Goal: Transaction & Acquisition: Purchase product/service

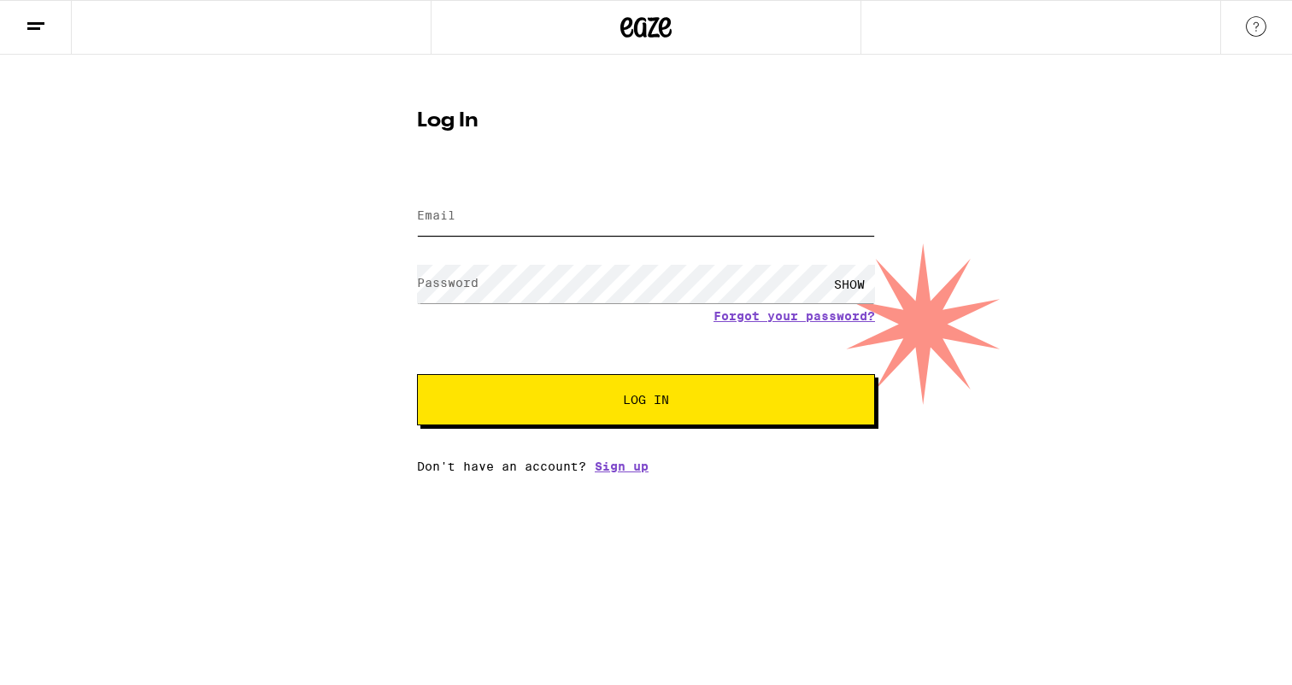
type input "[EMAIL_ADDRESS][DOMAIN_NAME]"
click at [552, 406] on span "Log In" at bounding box center [646, 400] width 320 height 12
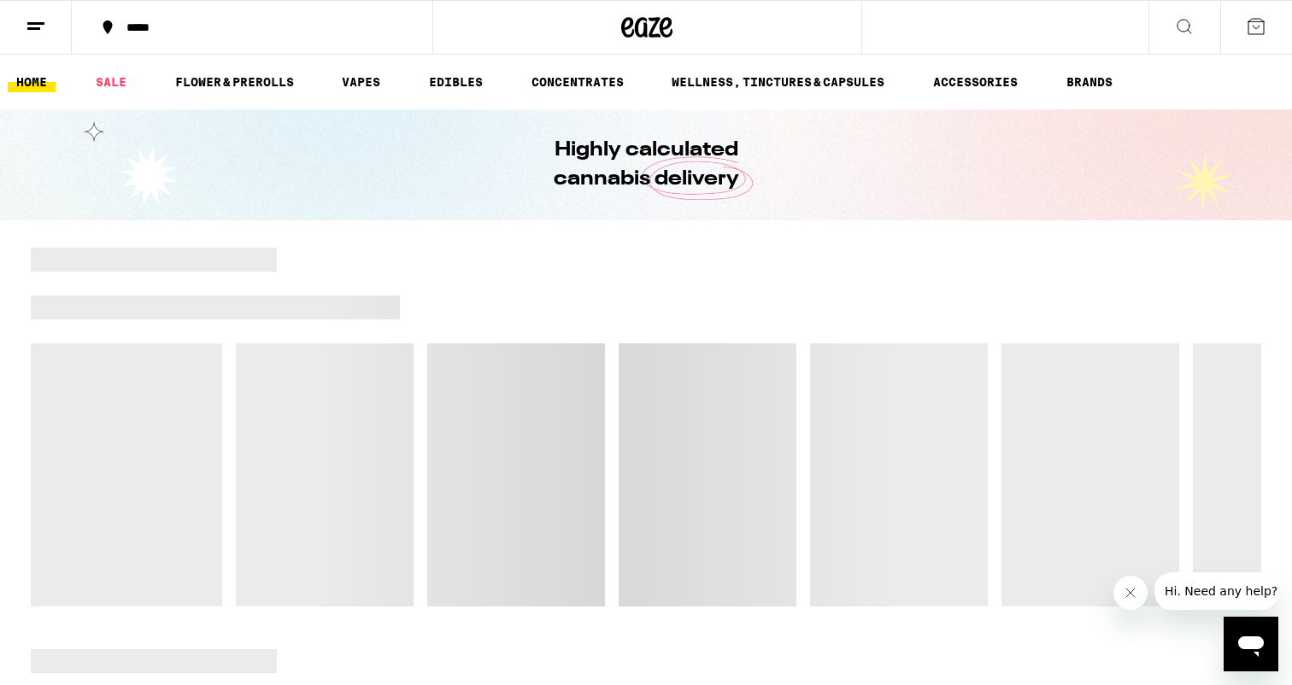
click at [596, 255] on div at bounding box center [769, 260] width 985 height 24
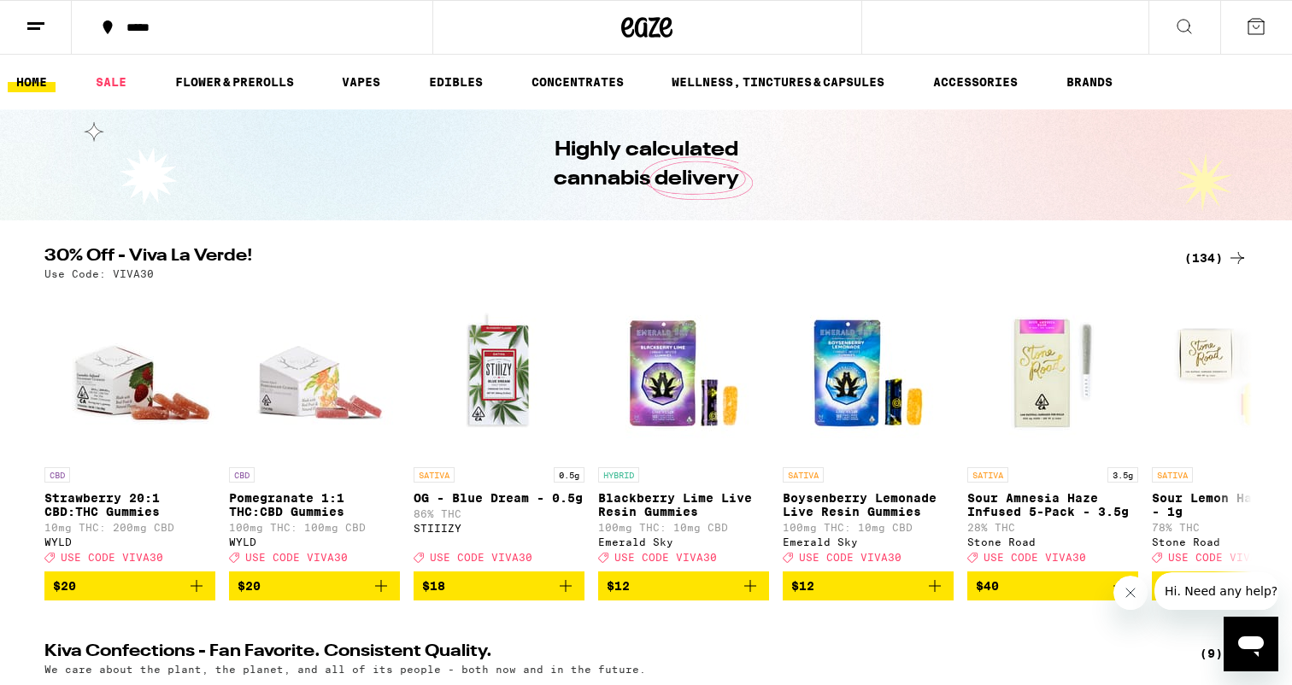
click at [131, 26] on div "*****" at bounding box center [262, 27] width 289 height 12
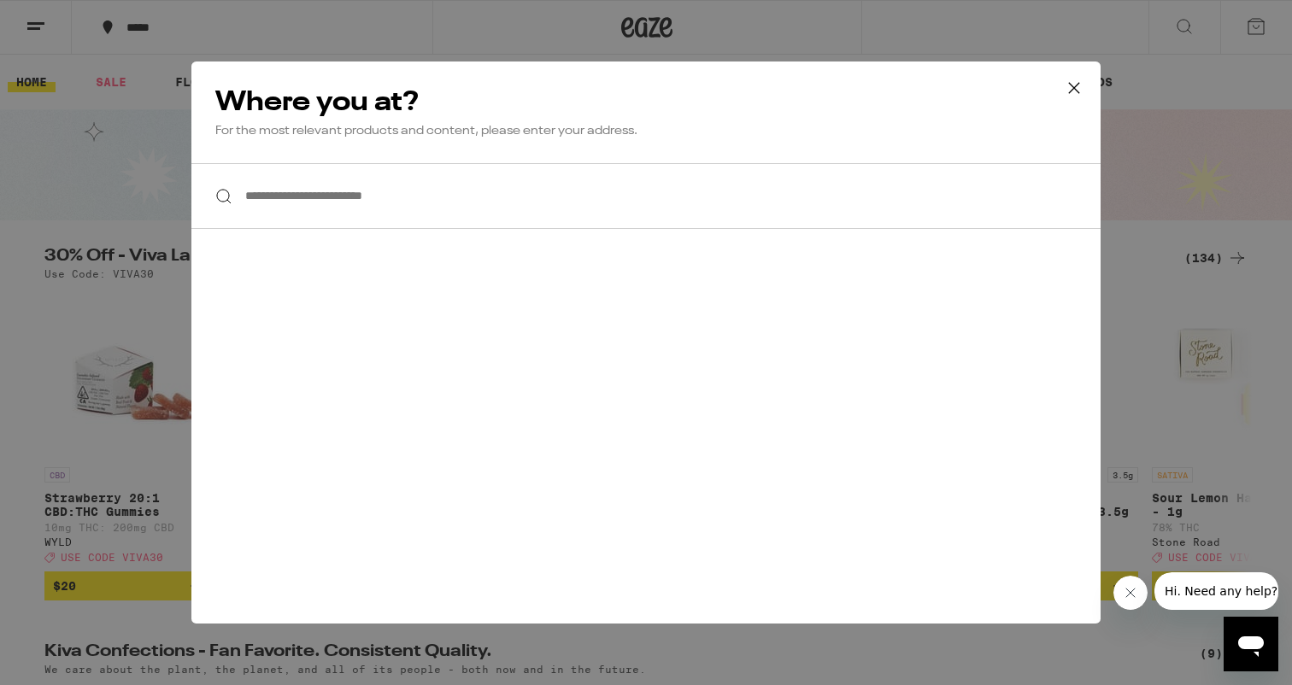
click at [344, 193] on input "**********" at bounding box center [645, 196] width 909 height 66
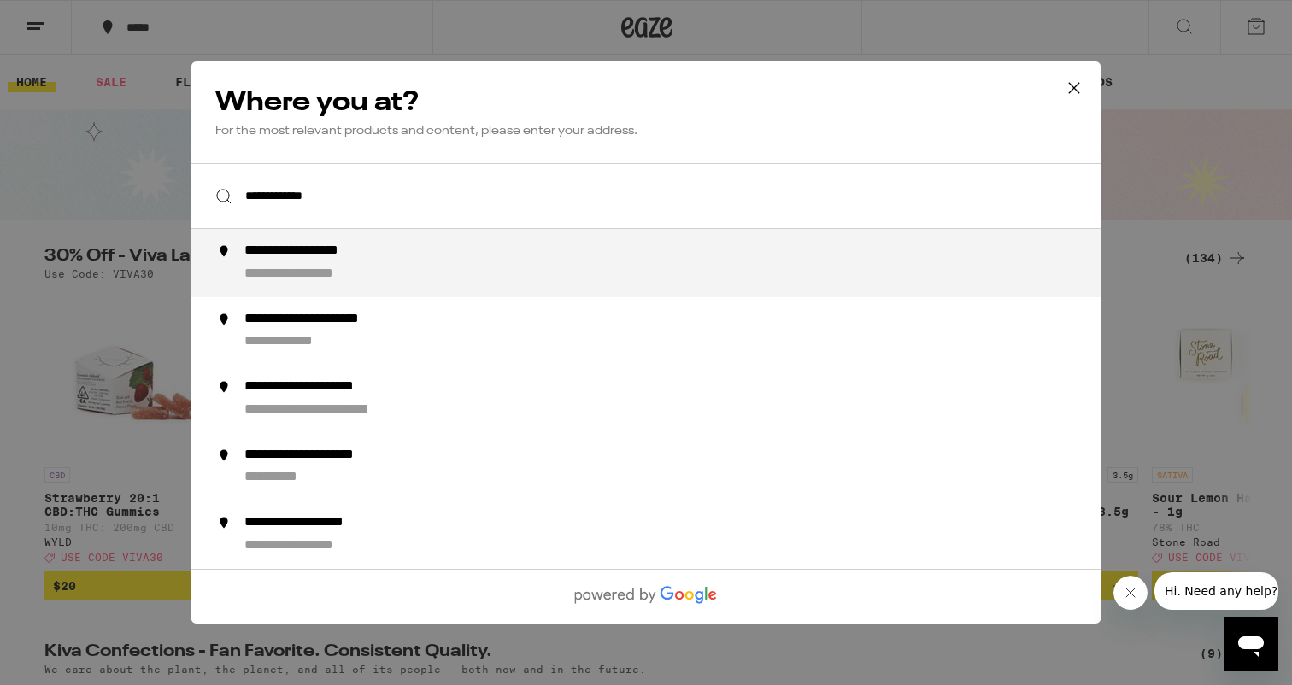
click at [319, 261] on div "**********" at bounding box center [323, 252] width 159 height 18
type input "**********"
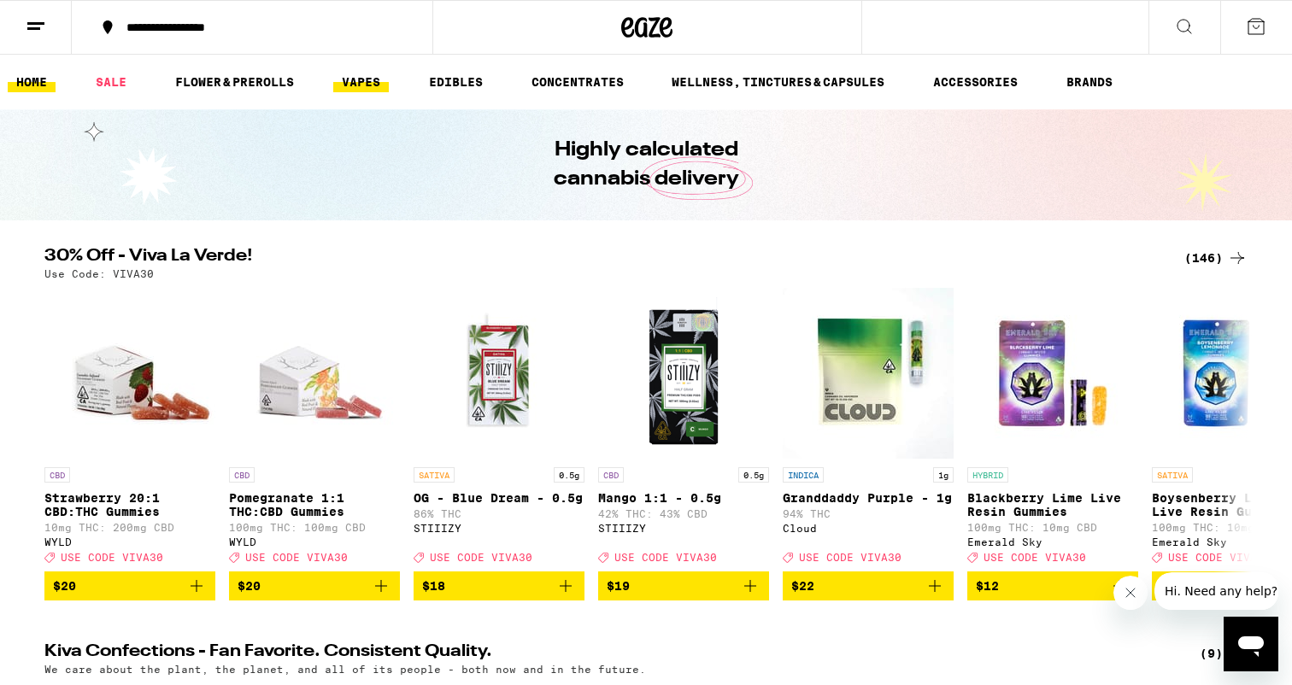
click at [381, 85] on link "VAPES" at bounding box center [361, 82] width 56 height 21
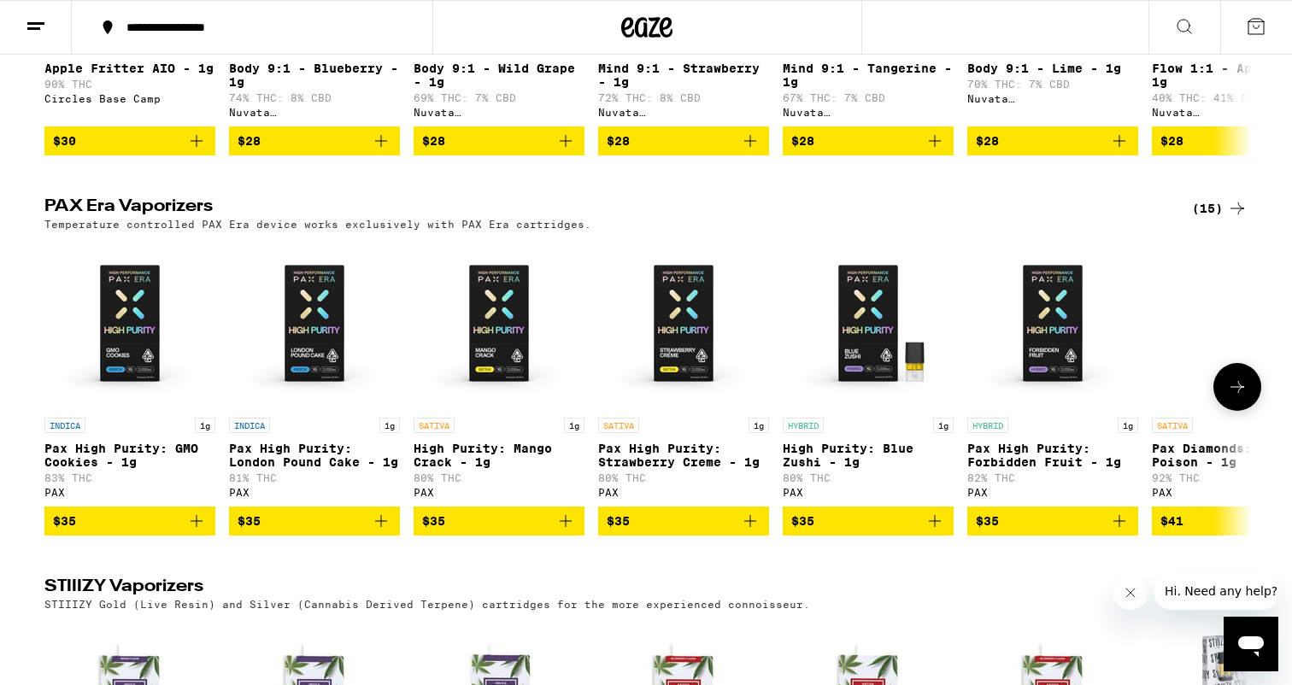
scroll to position [789, 0]
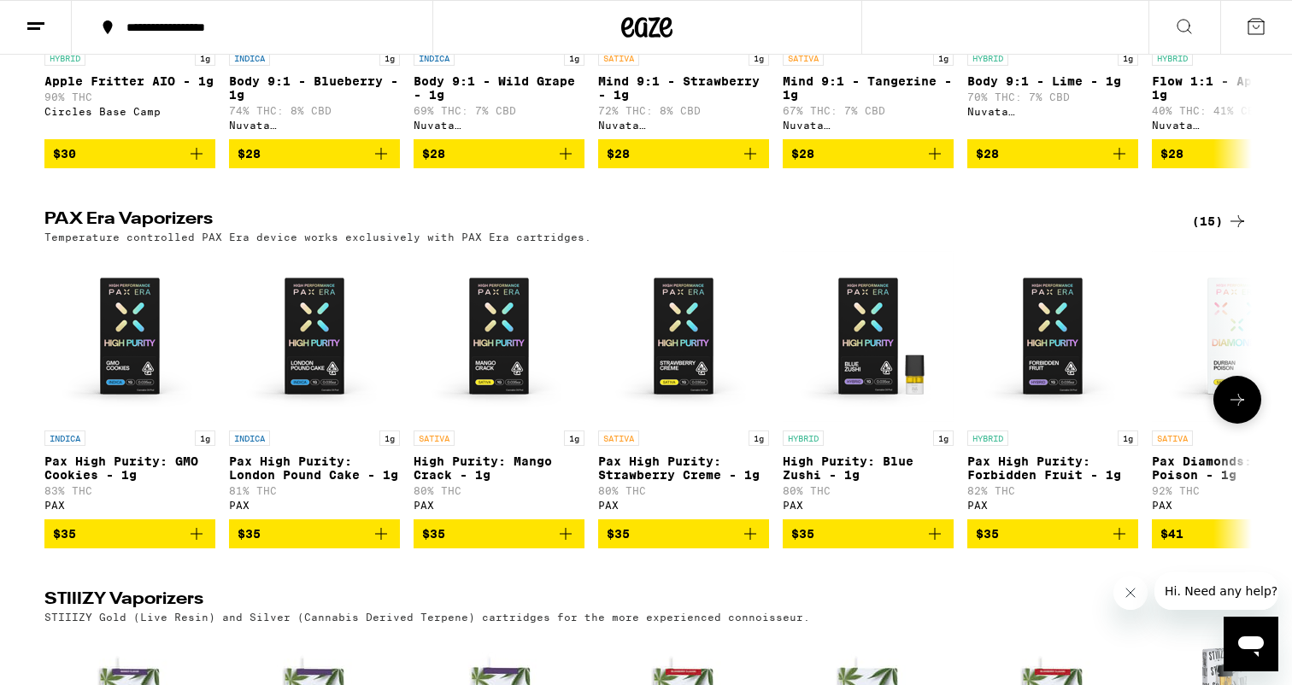
click at [1235, 410] on icon at bounding box center [1237, 400] width 21 height 21
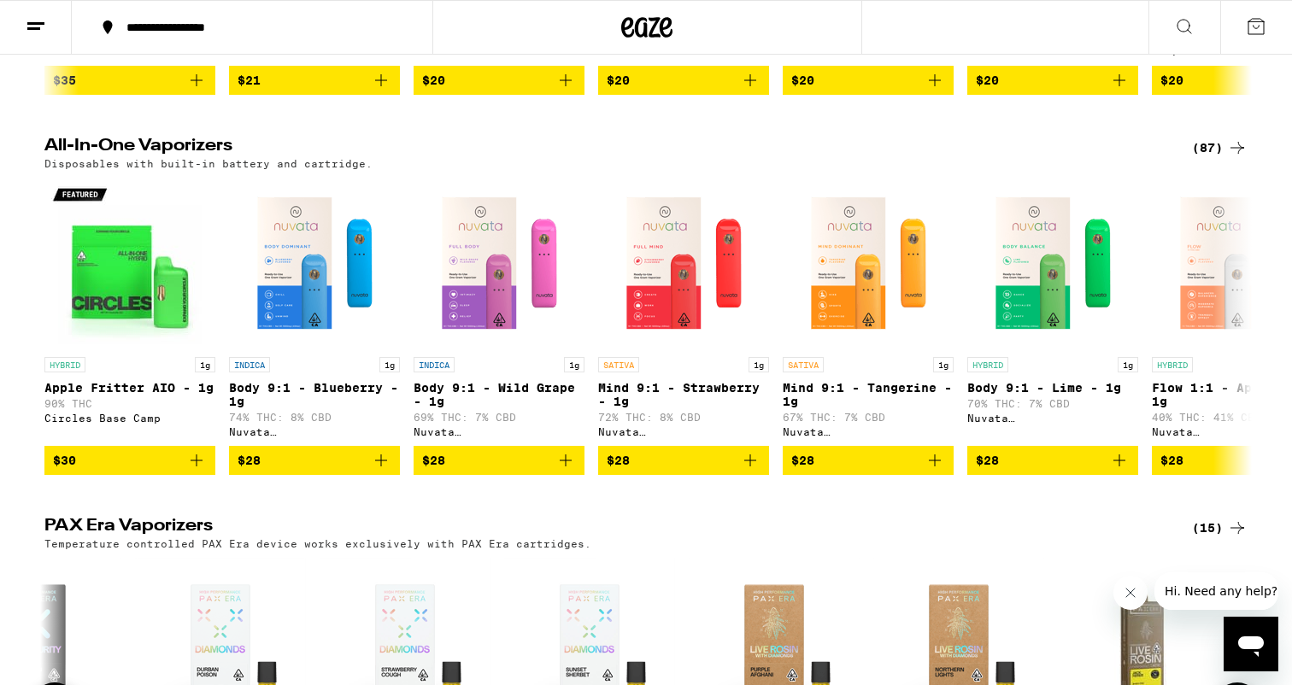
scroll to position [404, 0]
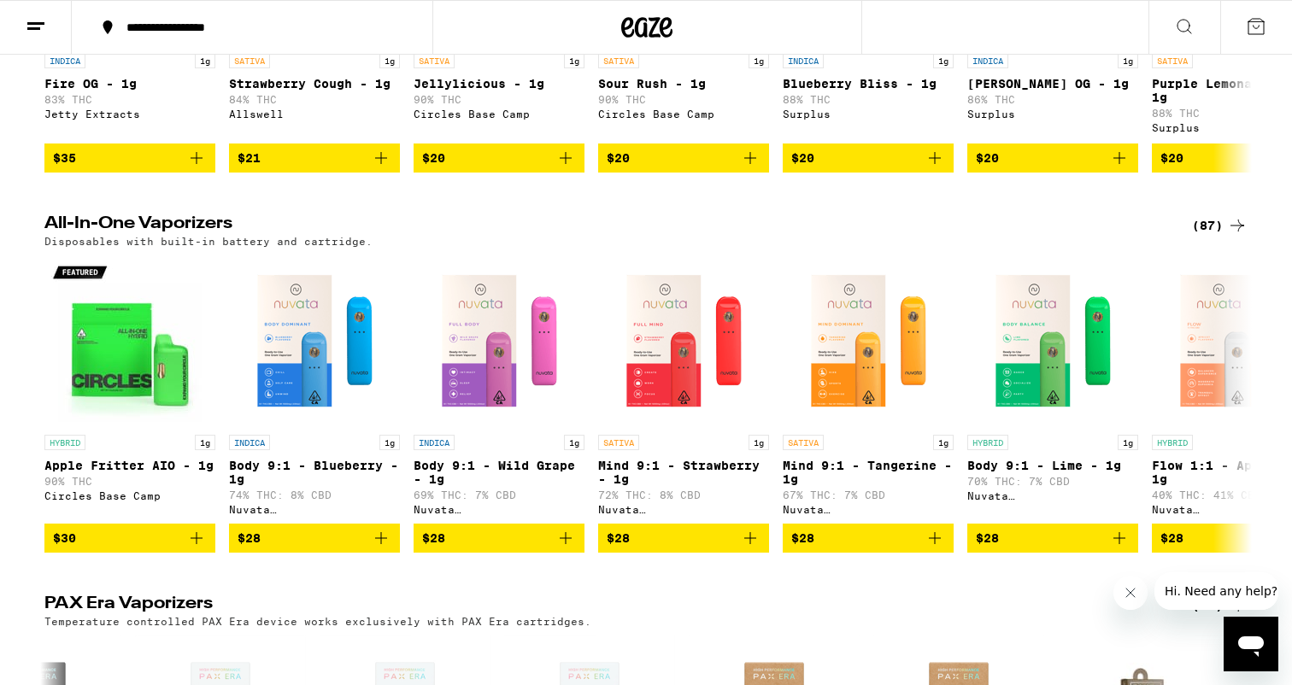
click at [1208, 236] on div "(87)" at bounding box center [1220, 225] width 56 height 21
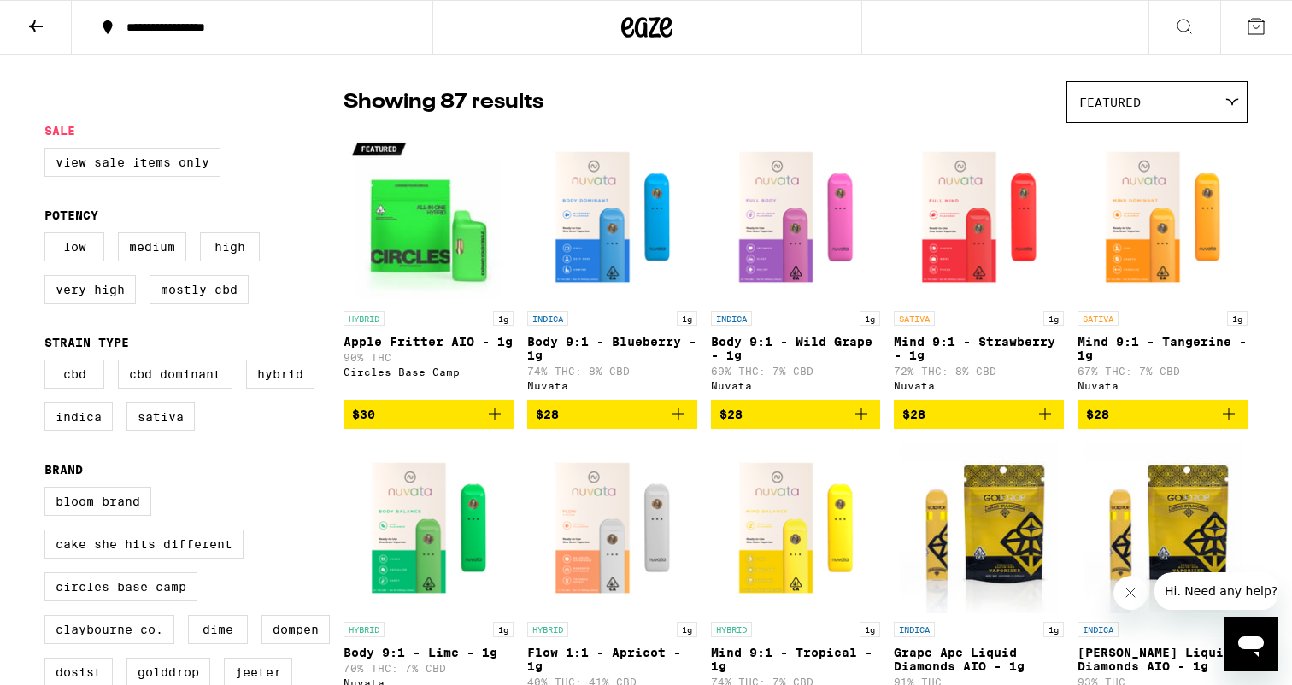
scroll to position [140, 0]
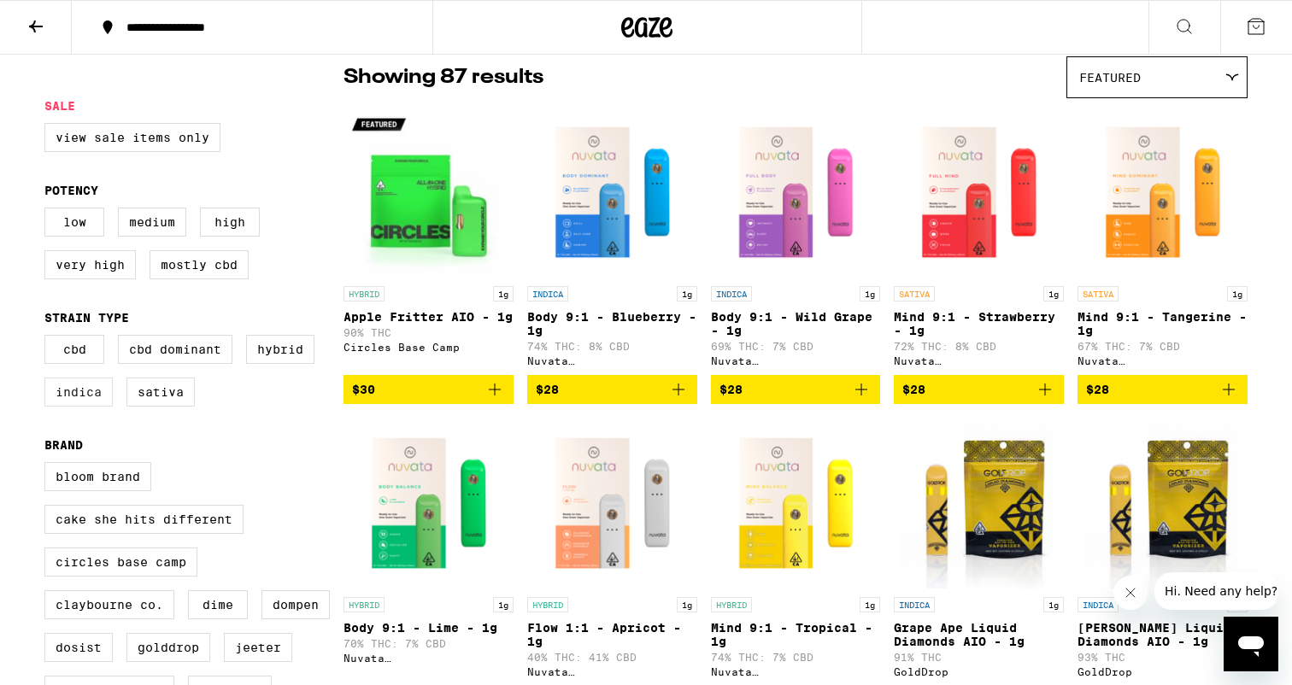
click at [85, 407] on label "Indica" at bounding box center [78, 392] width 68 height 29
click at [49, 338] on input "Indica" at bounding box center [48, 338] width 1 height 1
checkbox input "true"
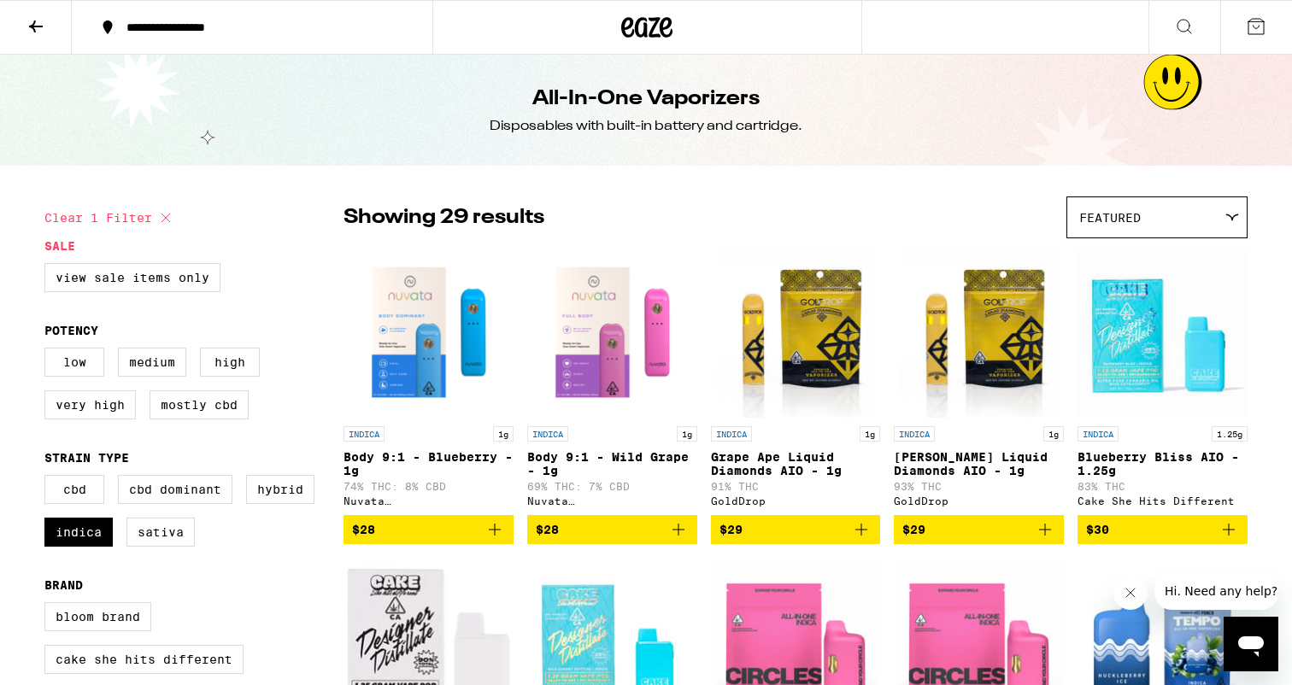
click at [1118, 221] on span "Featured" at bounding box center [1110, 218] width 62 height 14
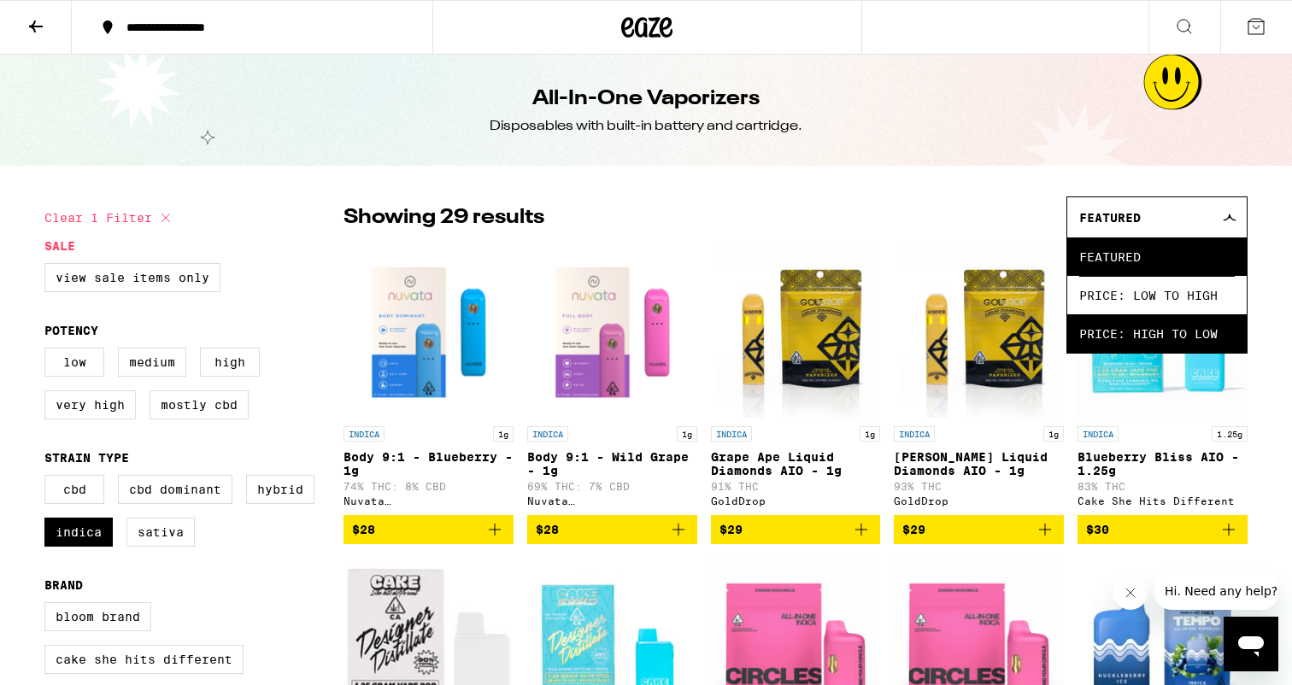
click at [1104, 328] on span "Price: High to Low" at bounding box center [1157, 334] width 156 height 38
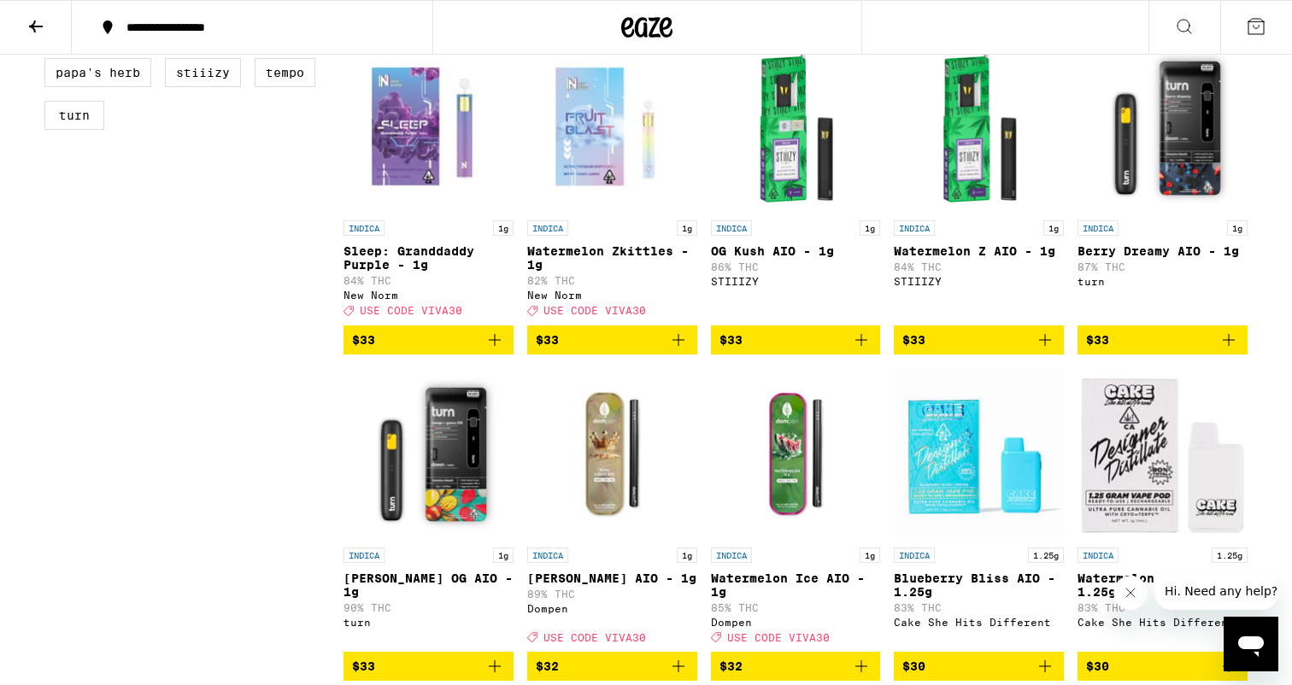
scroll to position [849, 0]
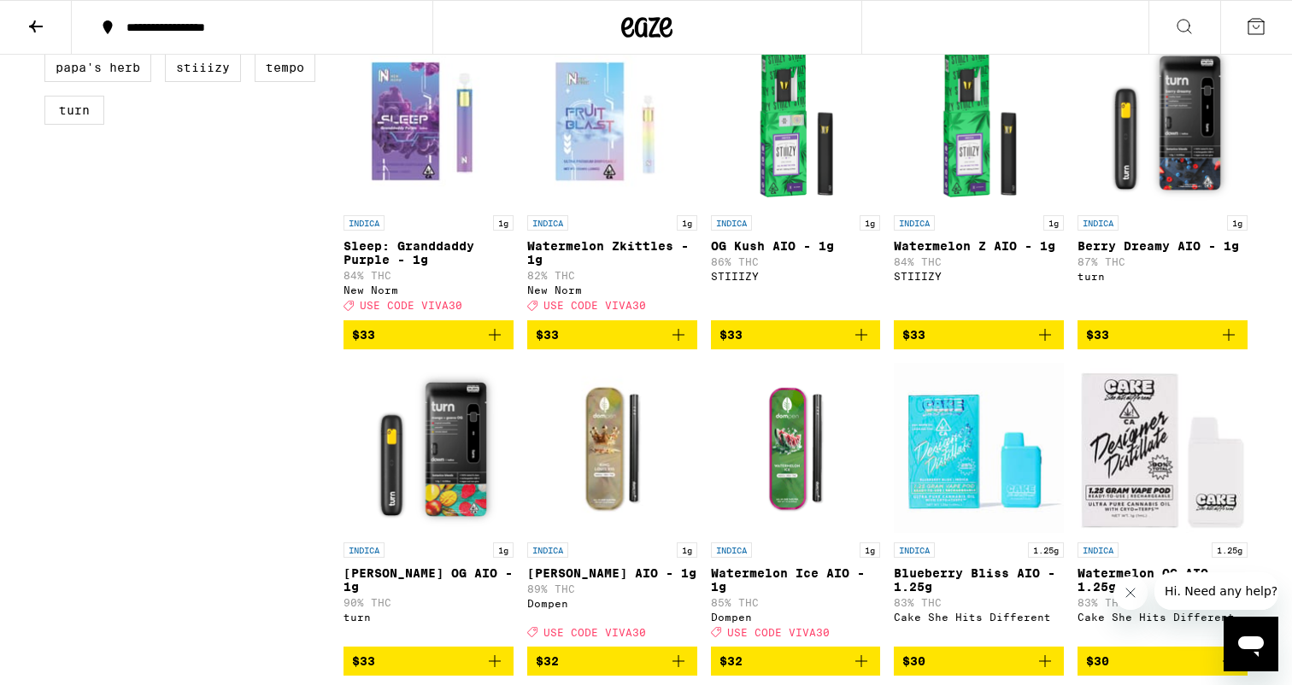
click at [1187, 162] on img "Open page for Berry Dreamy AIO - 1g from turn" at bounding box center [1163, 121] width 170 height 171
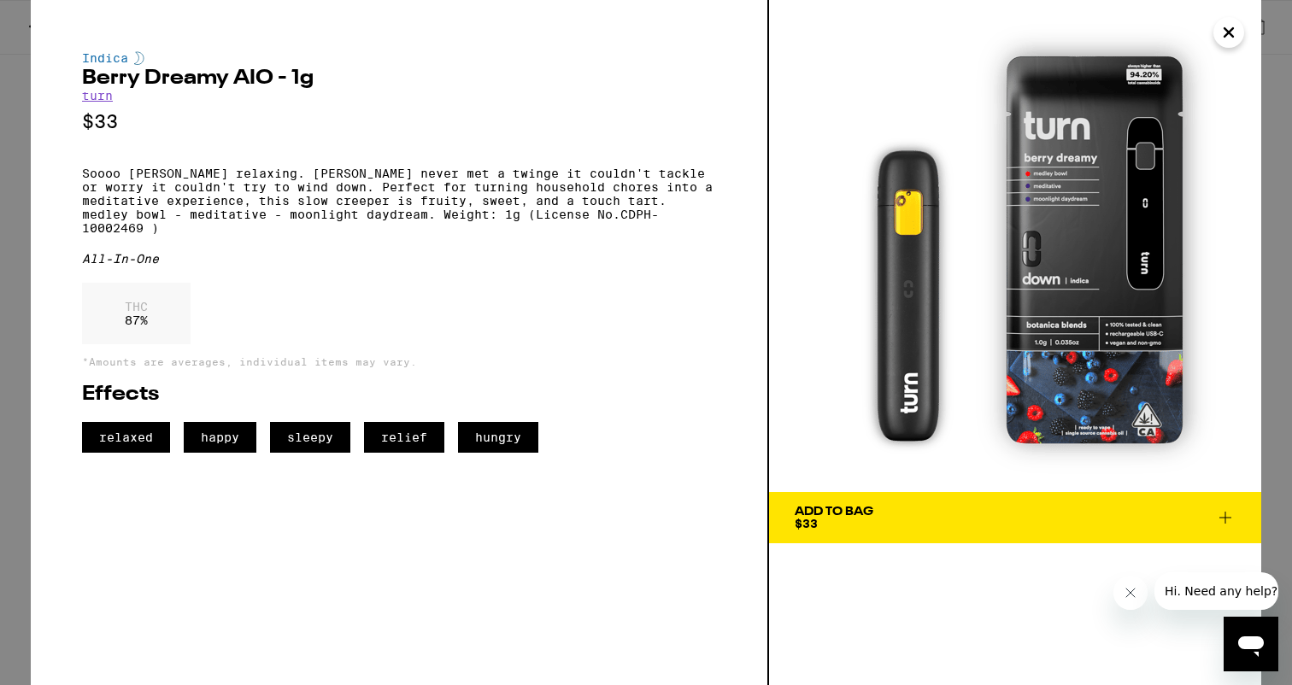
click at [362, 232] on p "Soooo [PERSON_NAME] relaxing. [PERSON_NAME] never met a twinge it couldn't tack…" at bounding box center [399, 201] width 634 height 68
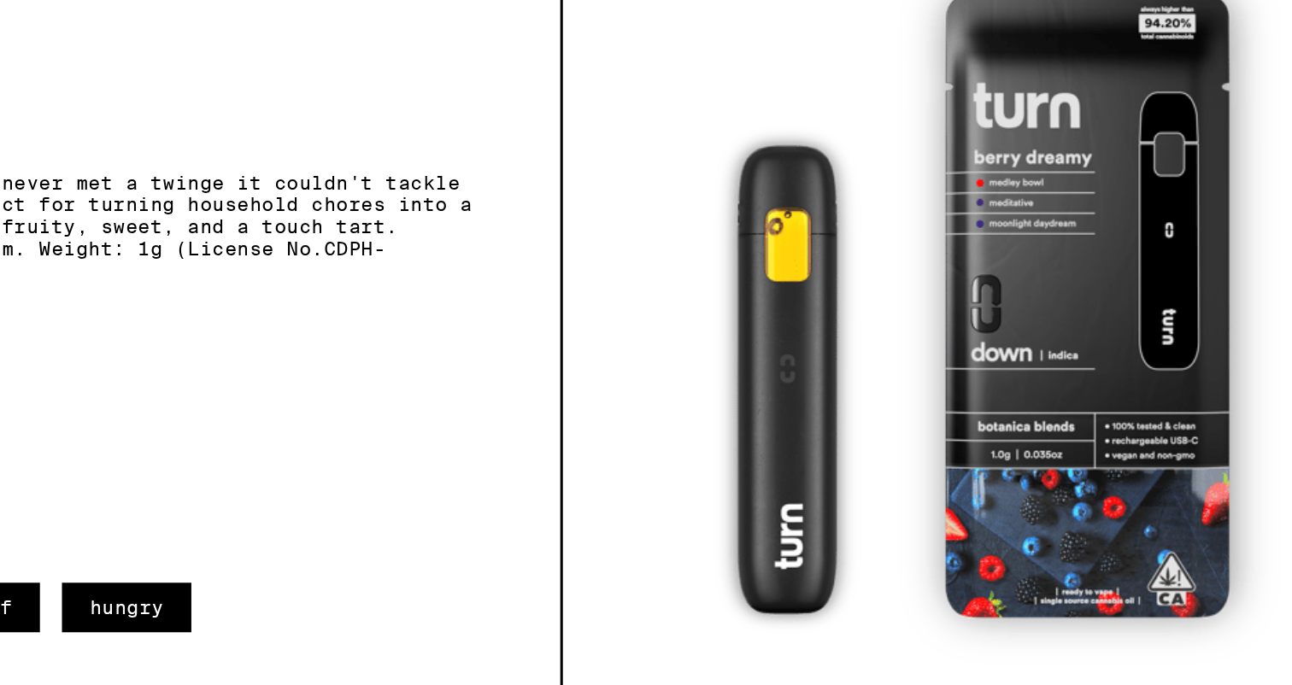
click at [1072, 206] on img at bounding box center [1015, 246] width 492 height 492
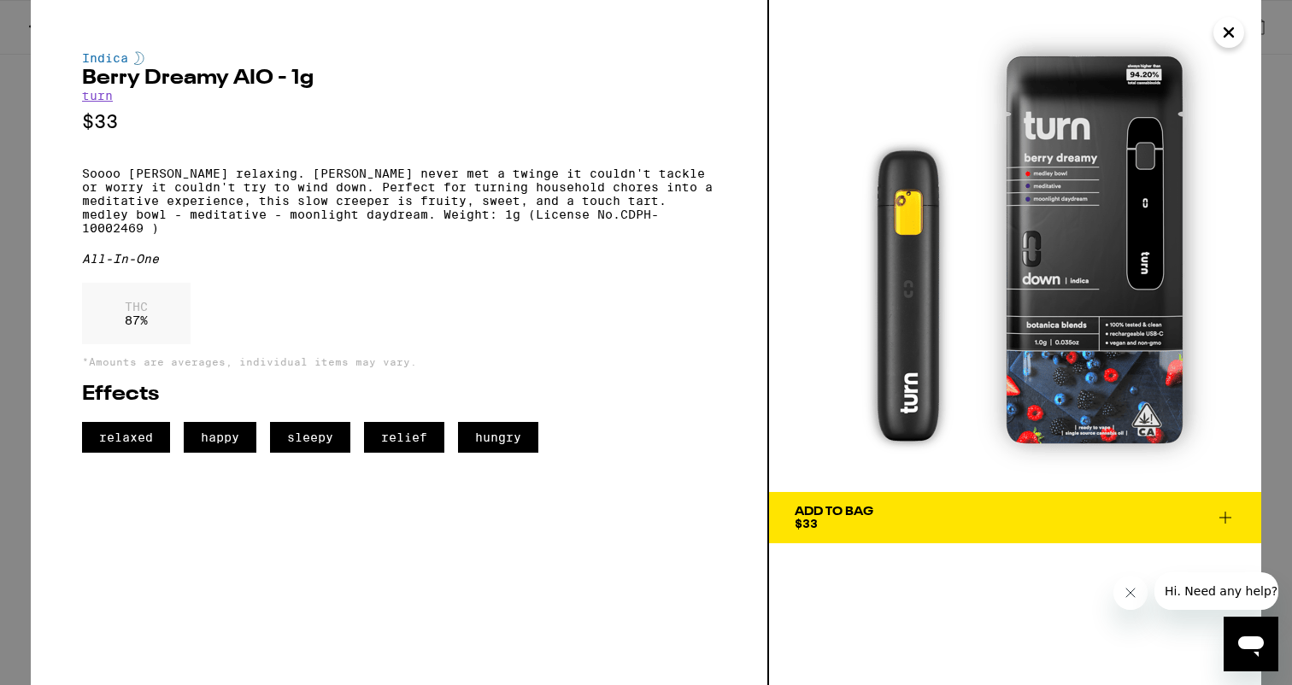
click at [1230, 29] on icon "Close" at bounding box center [1229, 33] width 21 height 26
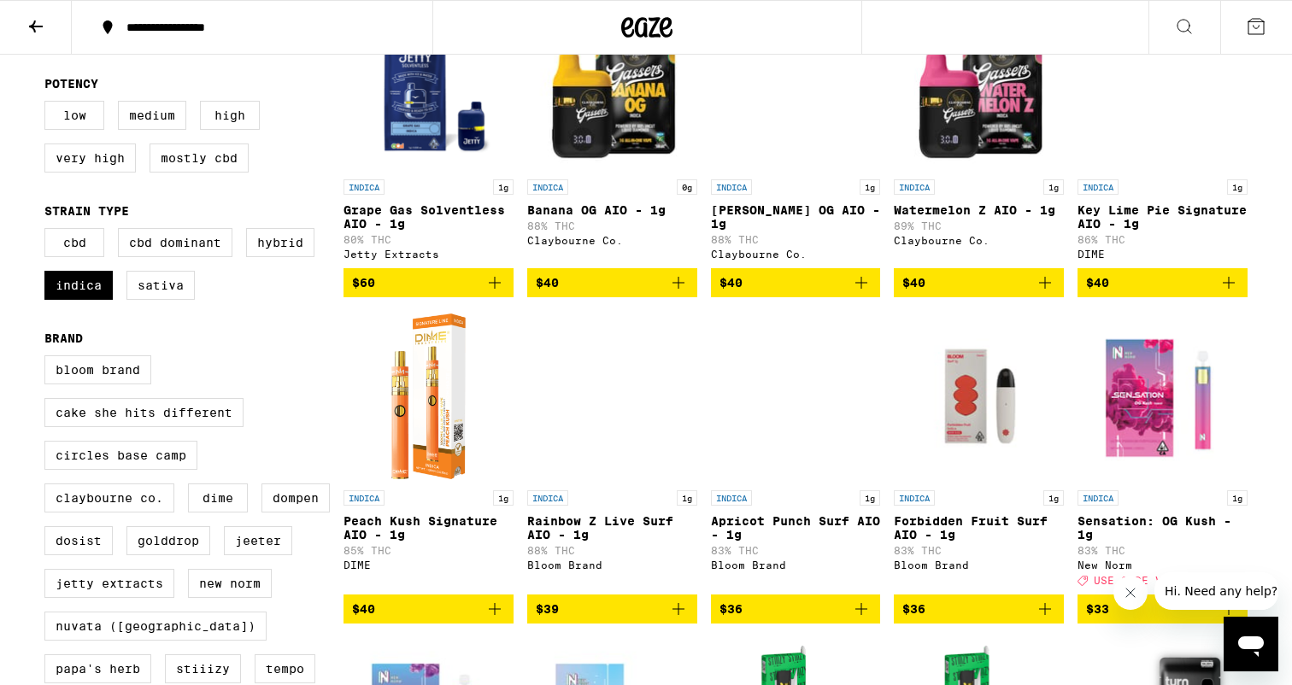
scroll to position [270, 0]
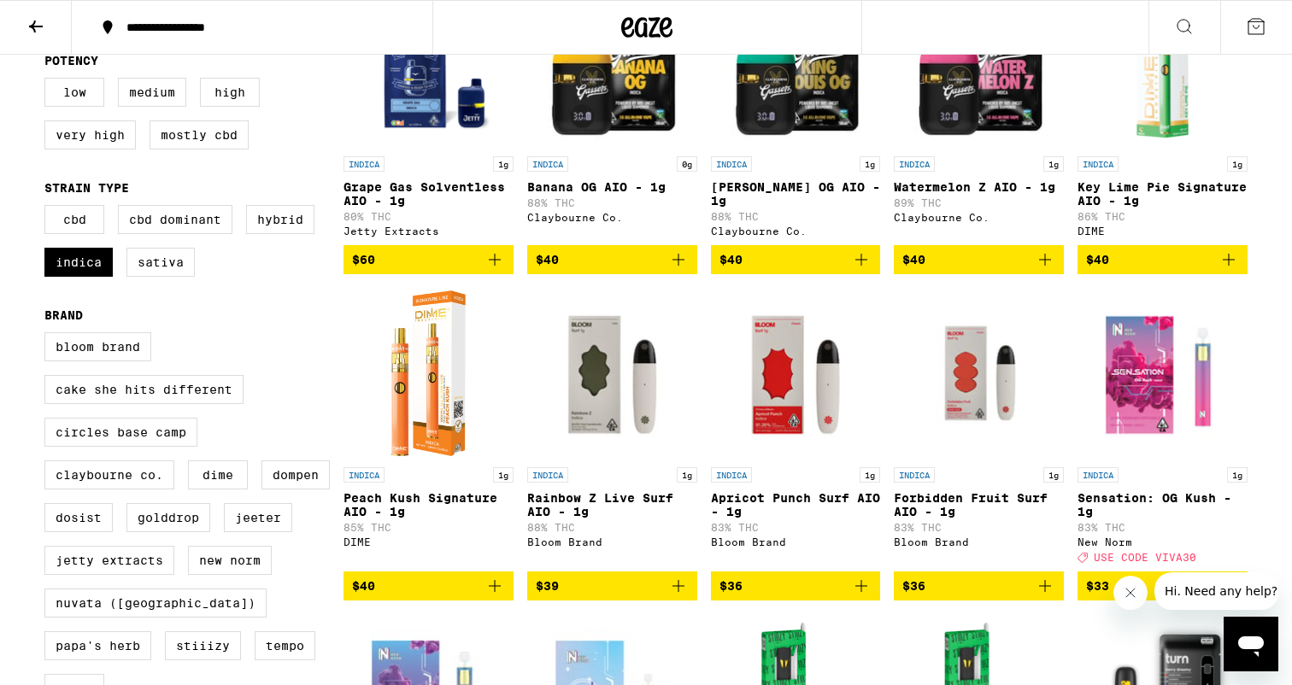
click at [621, 380] on img "Open page for Rainbow Z Live Surf AIO - 1g from Bloom Brand" at bounding box center [612, 373] width 170 height 171
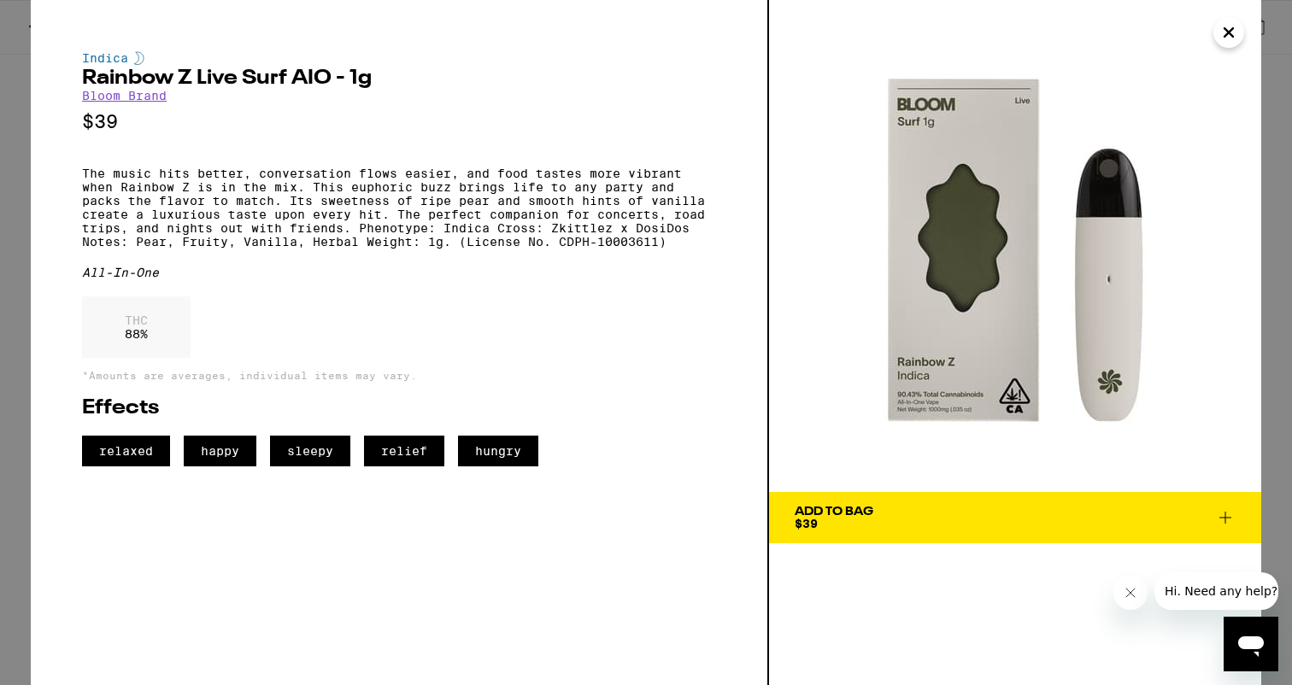
click at [248, 76] on h2 "Rainbow Z Live Surf AIO - 1g" at bounding box center [399, 78] width 634 height 21
copy h2 "Rainbow Z Live Surf AIO - 1g"
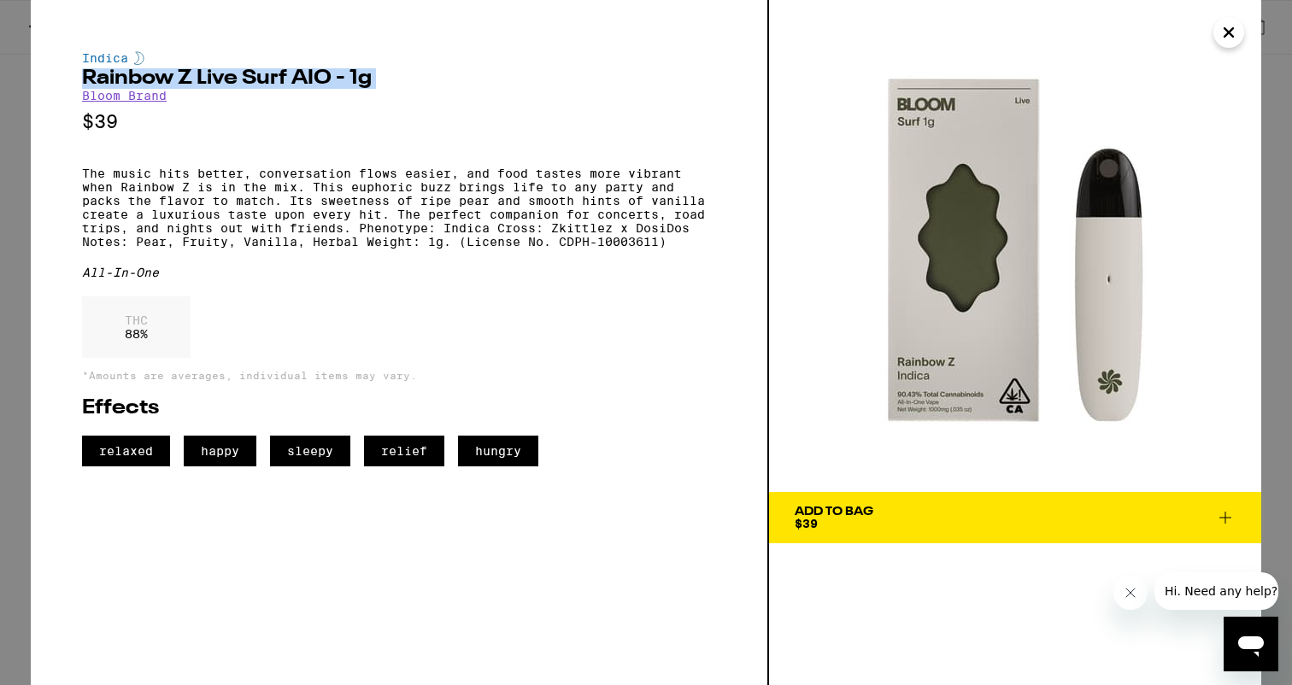
click at [1233, 31] on icon "Close" at bounding box center [1229, 33] width 21 height 26
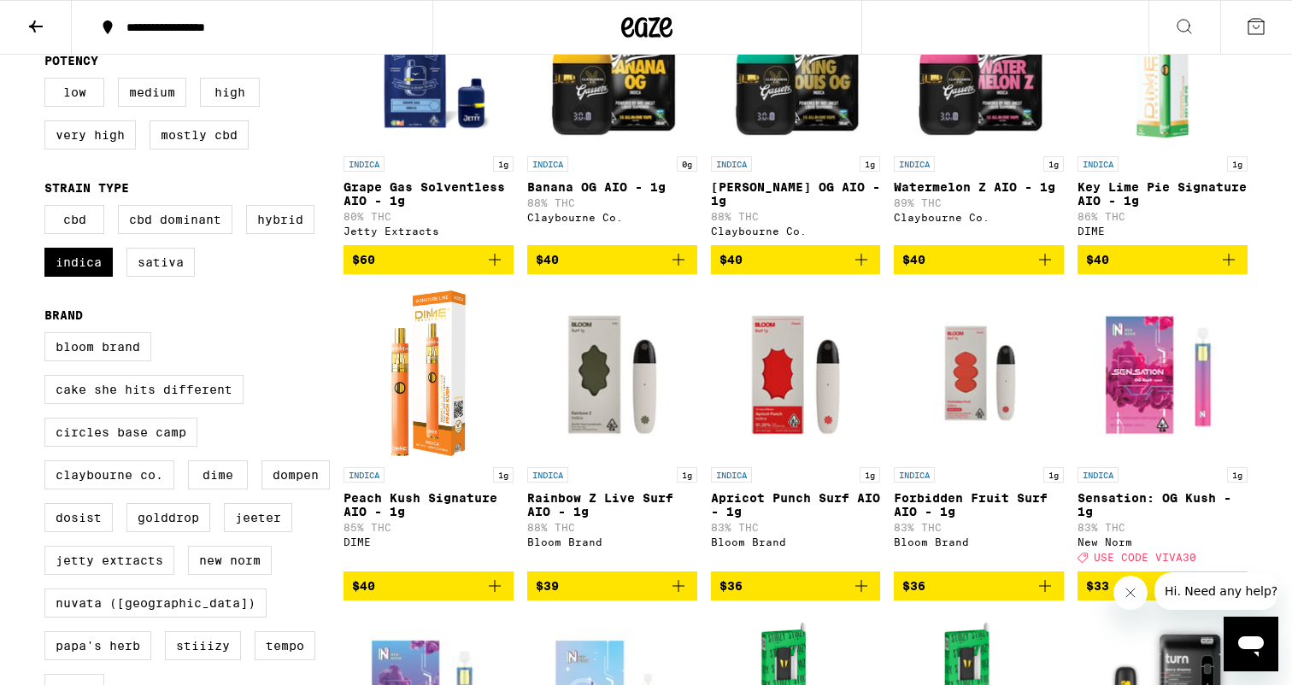
click at [944, 391] on img "Open page for Forbidden Fruit Surf AIO - 1g from Bloom Brand" at bounding box center [979, 373] width 170 height 171
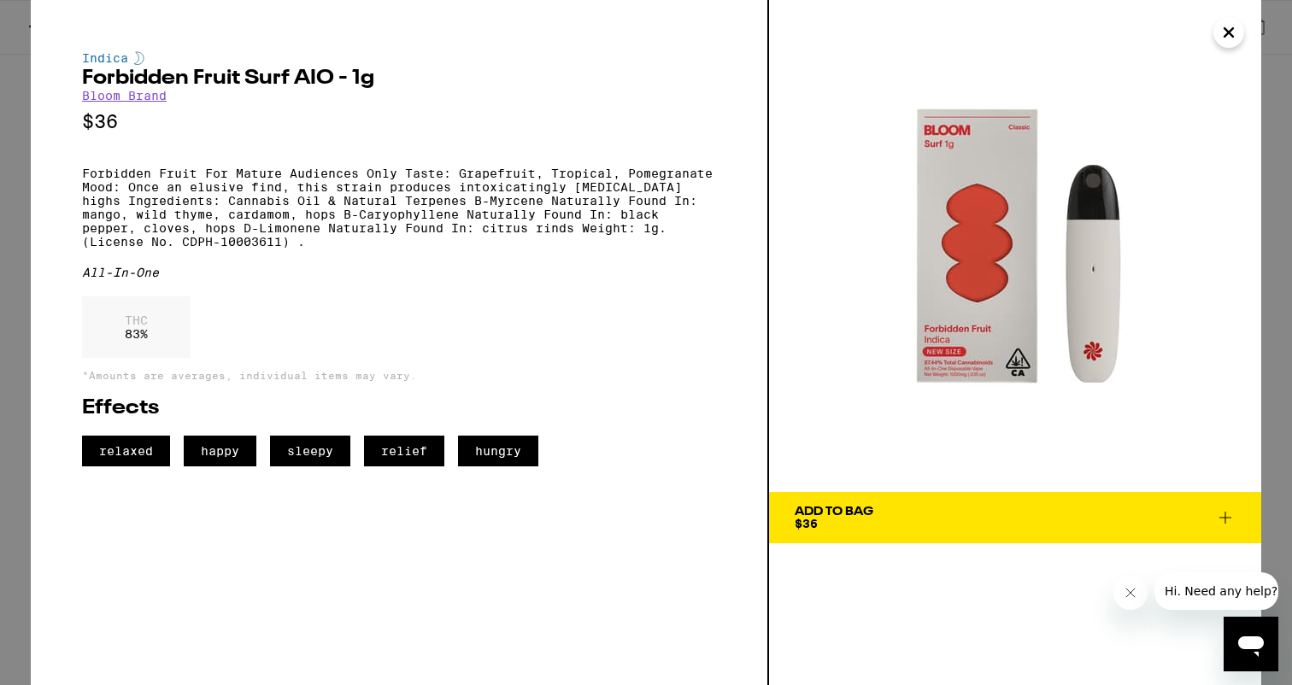
click at [1236, 17] on img at bounding box center [1015, 246] width 492 height 492
click at [1236, 32] on icon "Close" at bounding box center [1229, 33] width 21 height 26
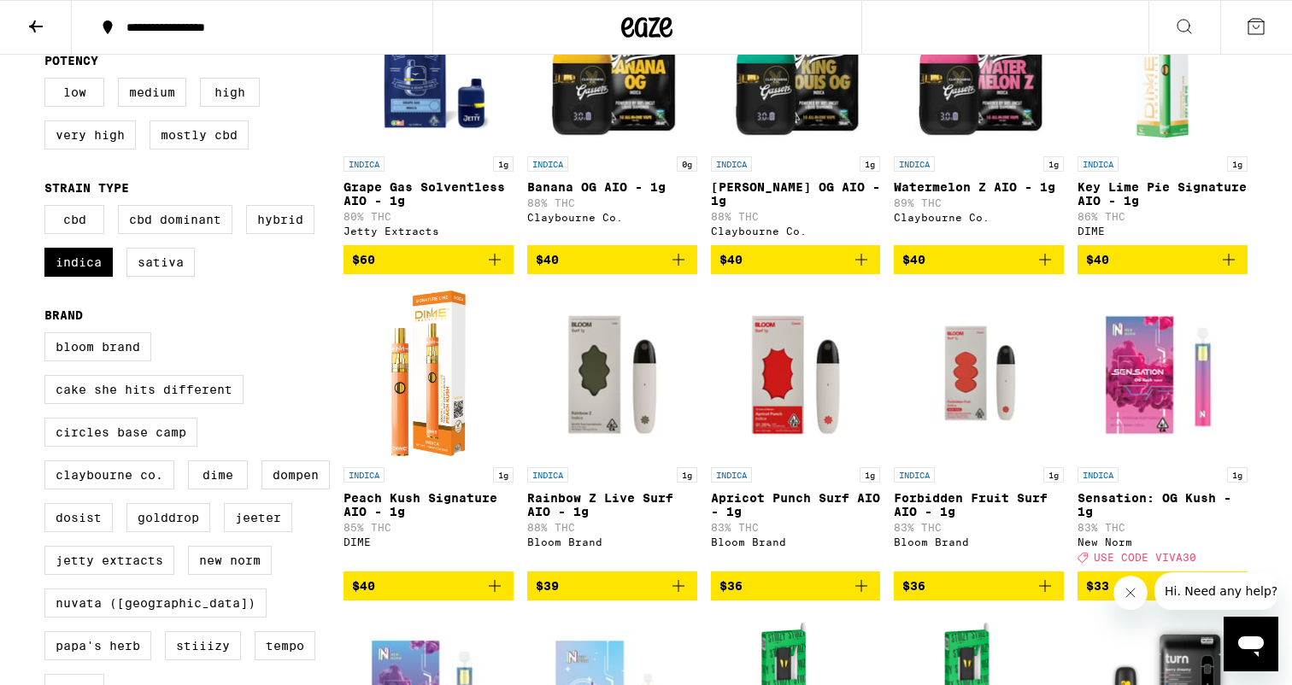
click at [765, 415] on img "Open page for Apricot Punch Surf AIO - 1g from Bloom Brand" at bounding box center [796, 373] width 170 height 171
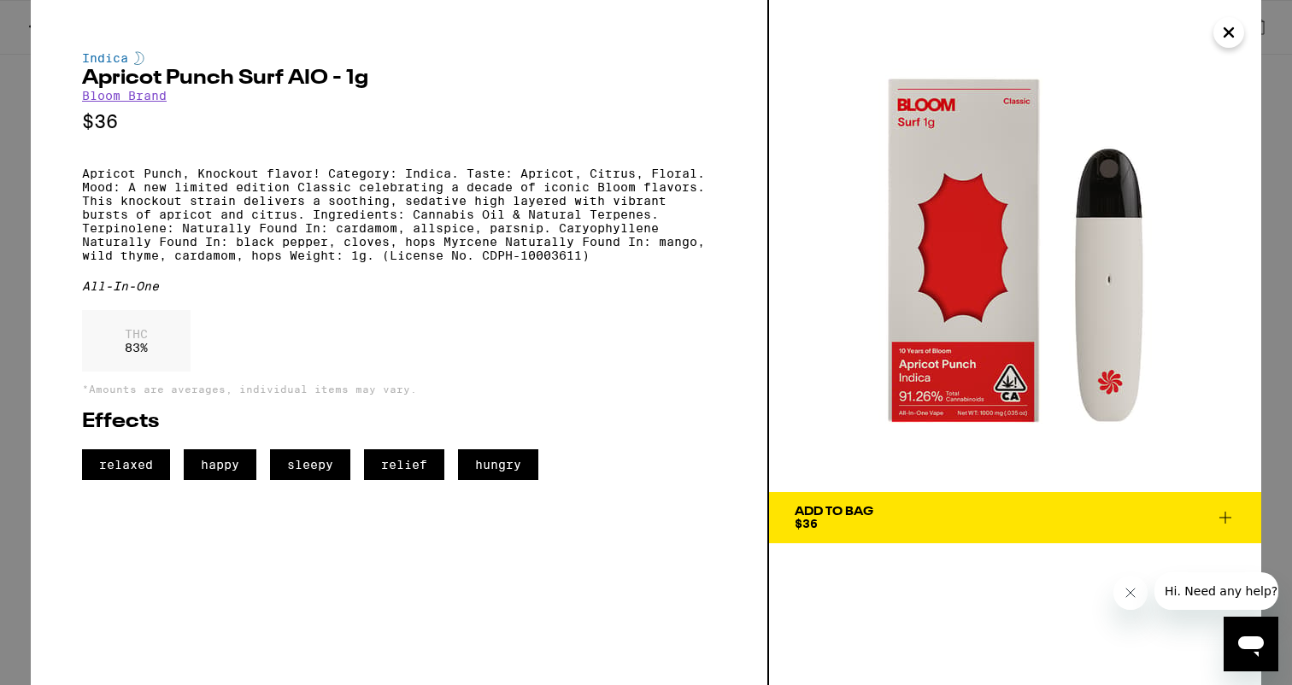
click at [1227, 26] on icon "Close" at bounding box center [1229, 33] width 21 height 26
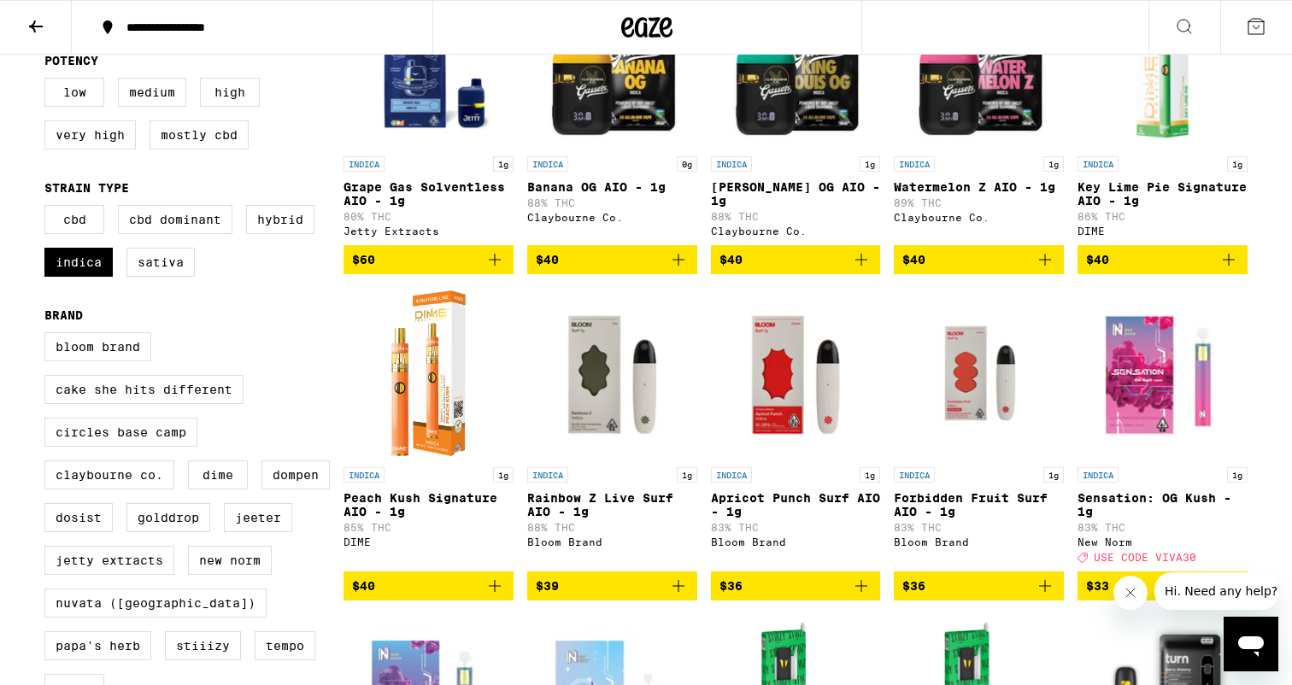
click at [595, 432] on img "Open page for Rainbow Z Live Surf AIO - 1g from Bloom Brand" at bounding box center [612, 373] width 170 height 171
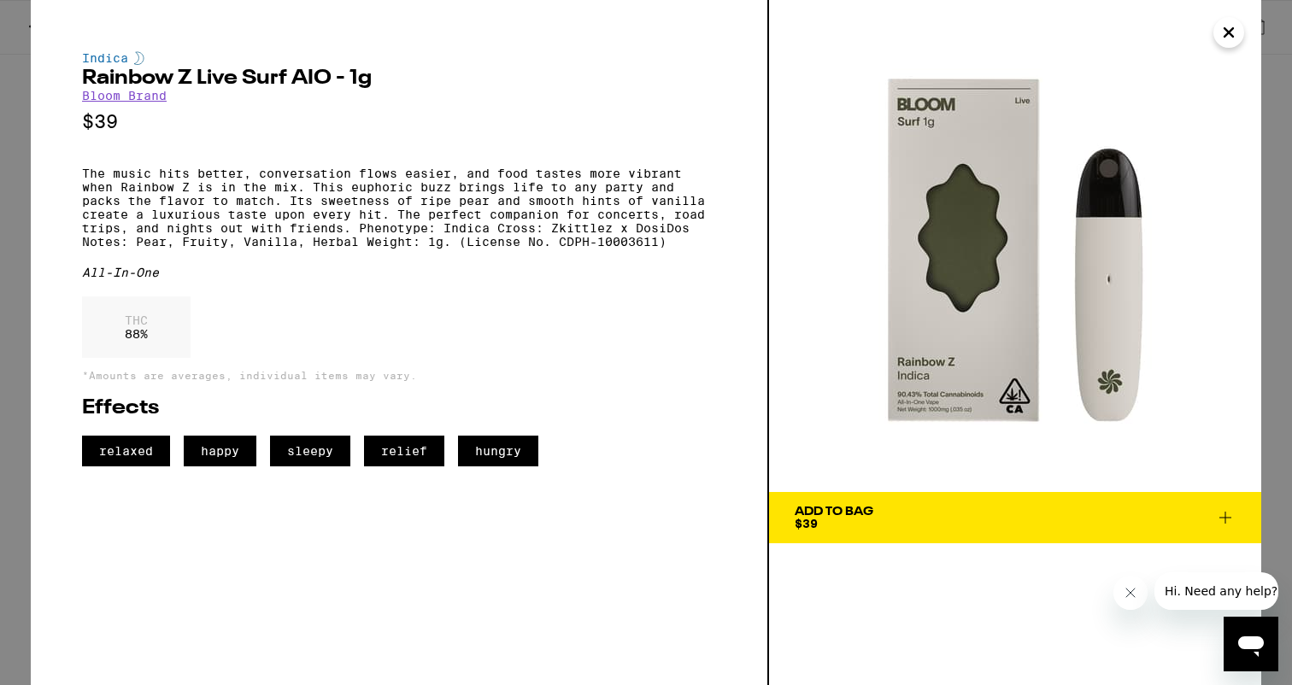
click at [1235, 31] on icon "Close" at bounding box center [1229, 33] width 21 height 26
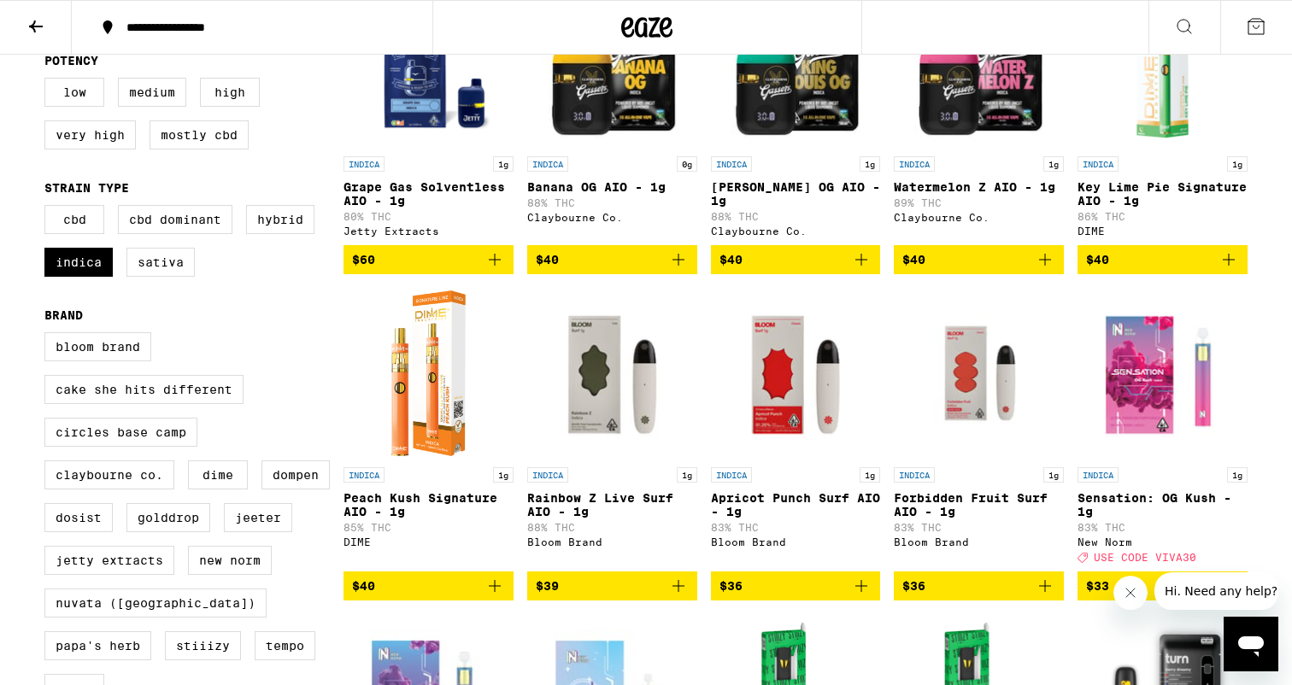
click at [586, 394] on img "Open page for Rainbow Z Live Surf AIO - 1g from Bloom Brand" at bounding box center [612, 373] width 170 height 171
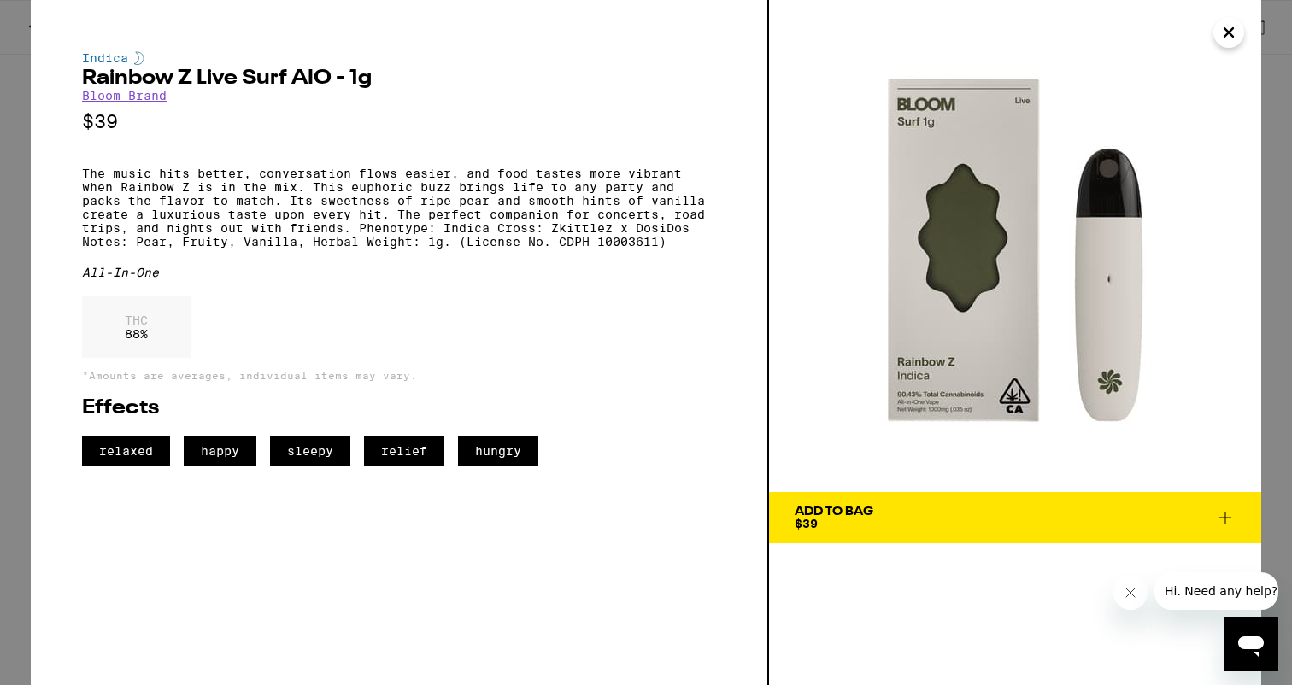
click at [950, 516] on span "Add To Bag $39" at bounding box center [1015, 518] width 441 height 24
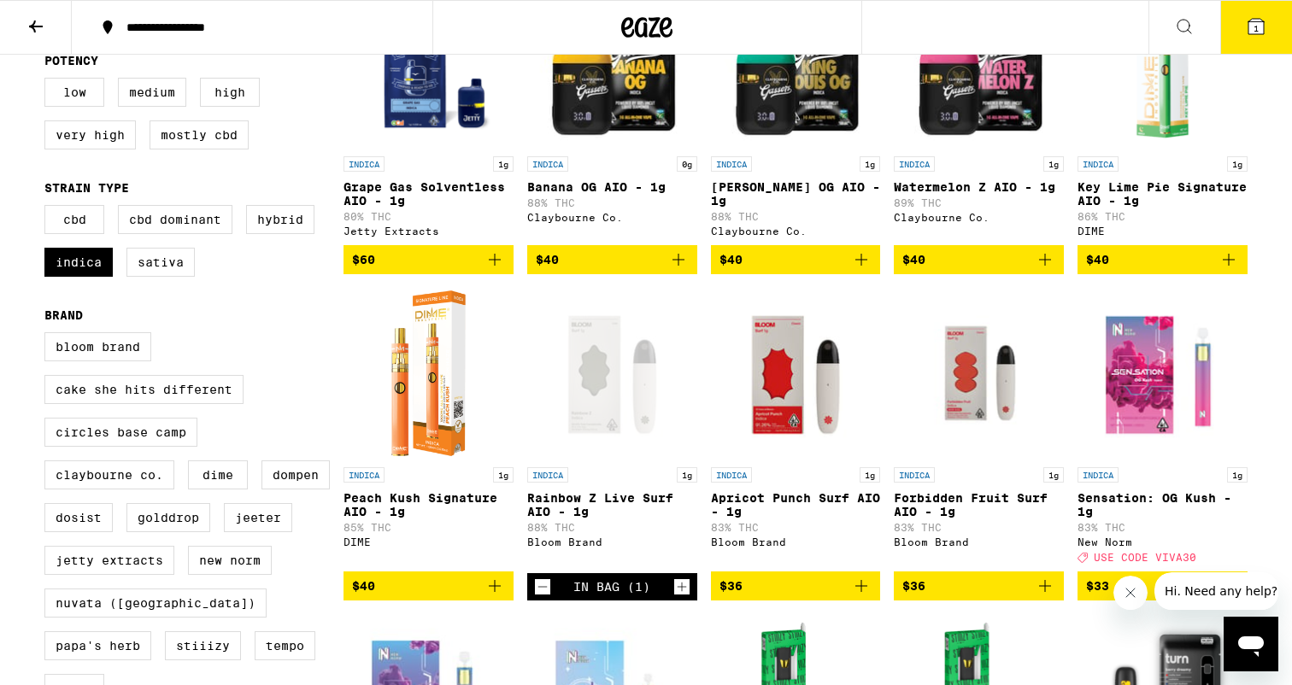
scroll to position [325, 0]
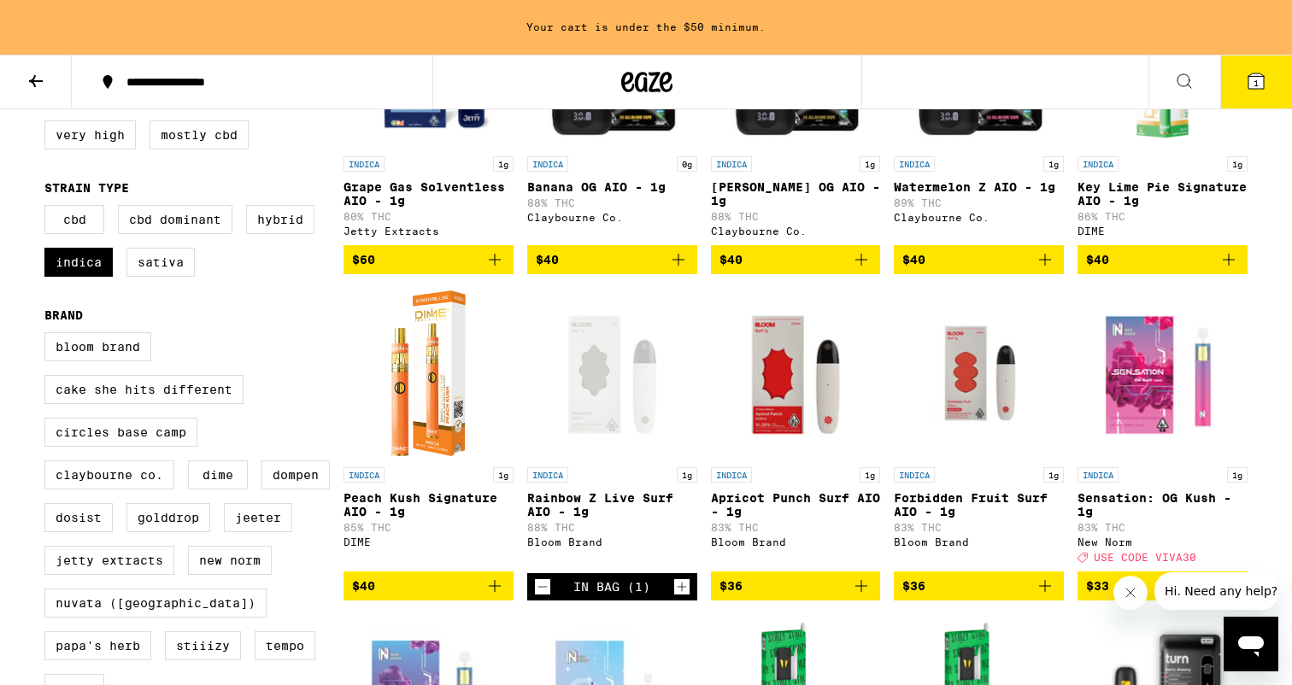
click at [1235, 82] on button "1" at bounding box center [1257, 82] width 72 height 53
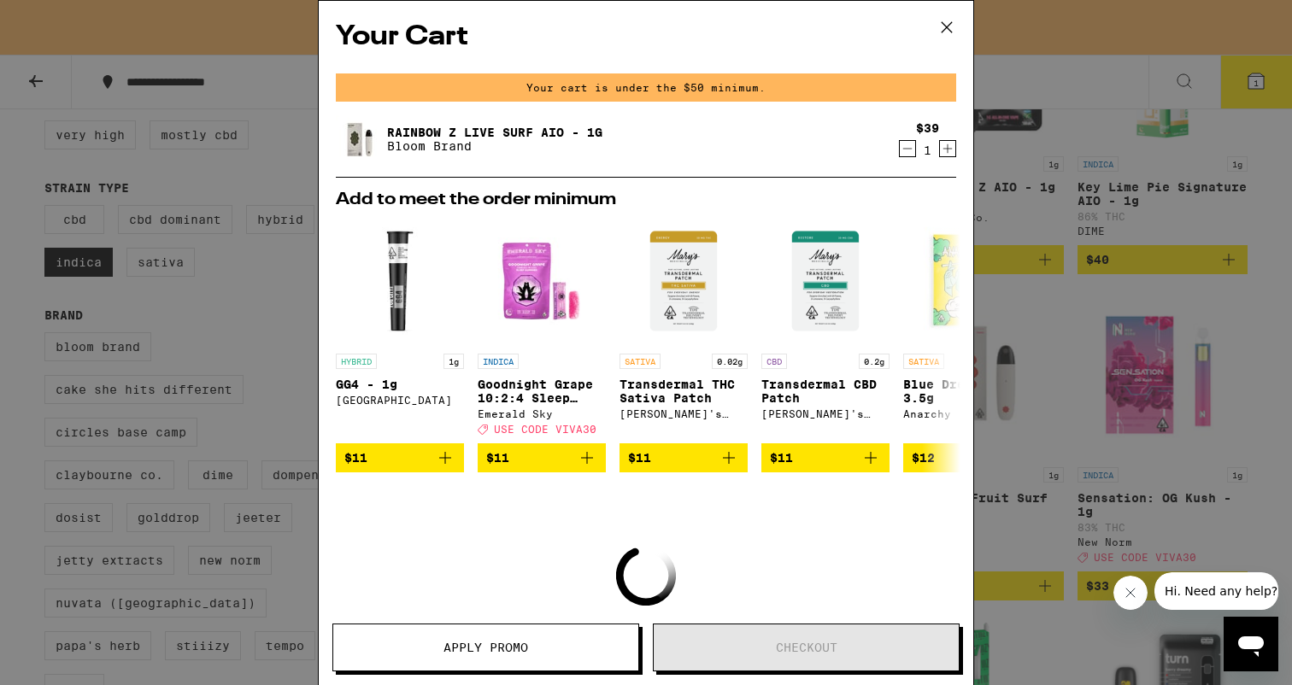
click at [1081, 199] on div "Your Cart Your cart is under the $50 minimum. Rainbow Z Live Surf AIO - 1g Bloo…" at bounding box center [646, 342] width 1292 height 685
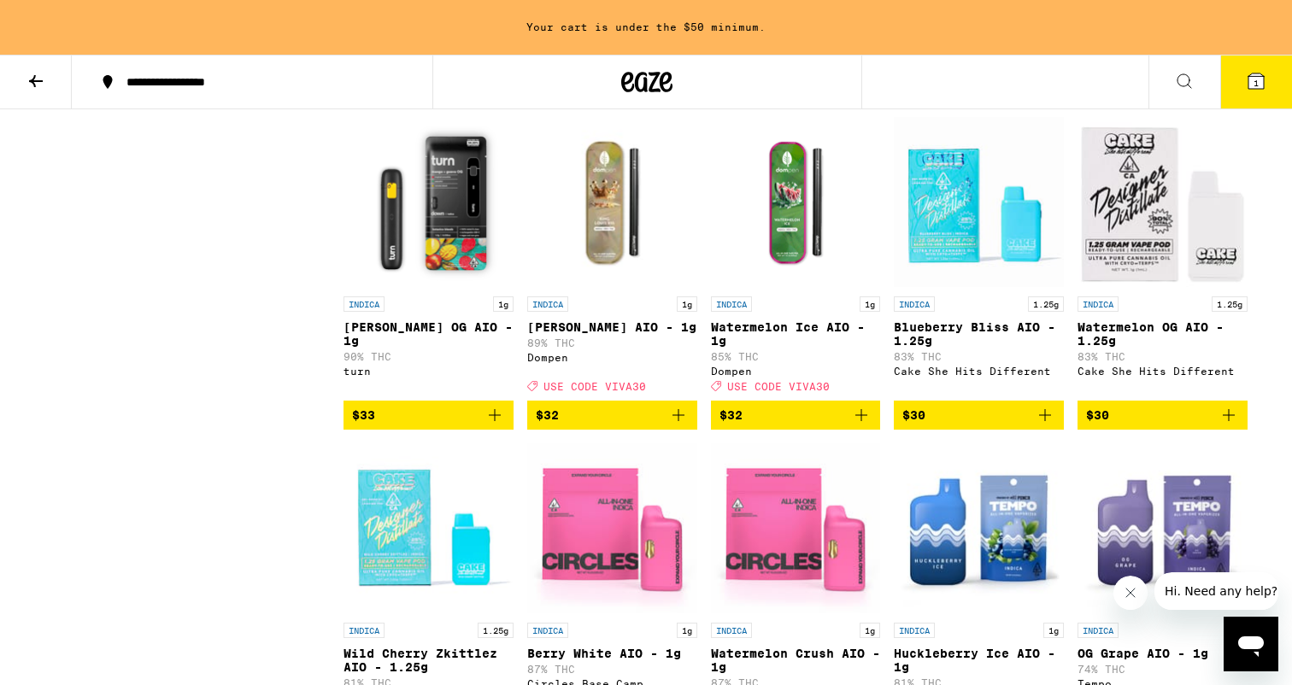
scroll to position [709, 0]
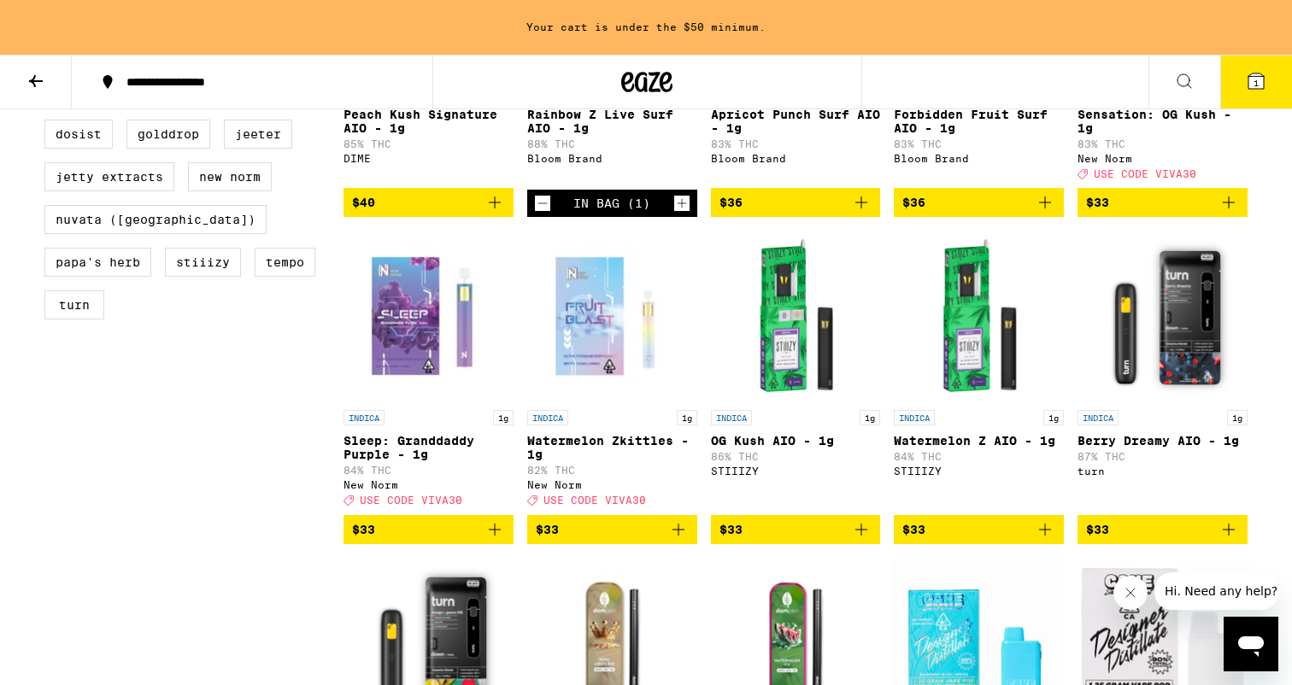
click at [1236, 95] on button "1" at bounding box center [1257, 82] width 72 height 53
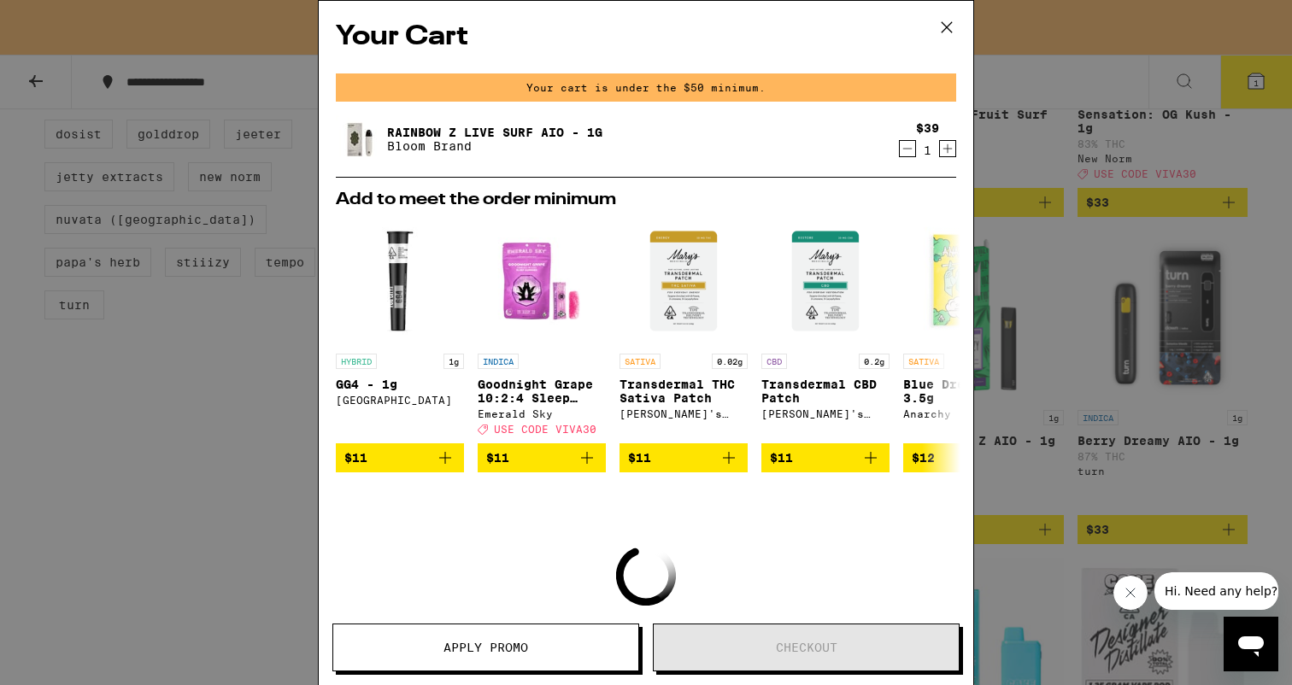
click at [991, 118] on div "Your Cart Your cart is under the $50 minimum. Rainbow Z Live Surf AIO - 1g Bloo…" at bounding box center [646, 342] width 1292 height 685
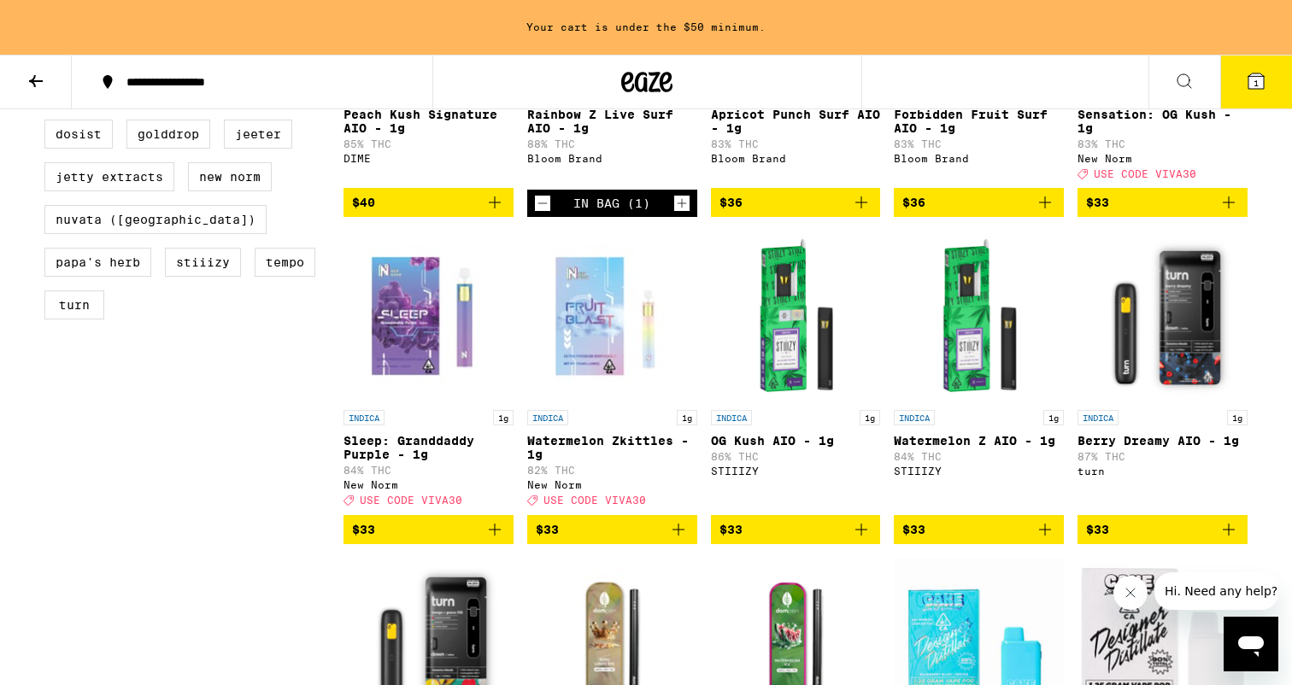
scroll to position [325, 0]
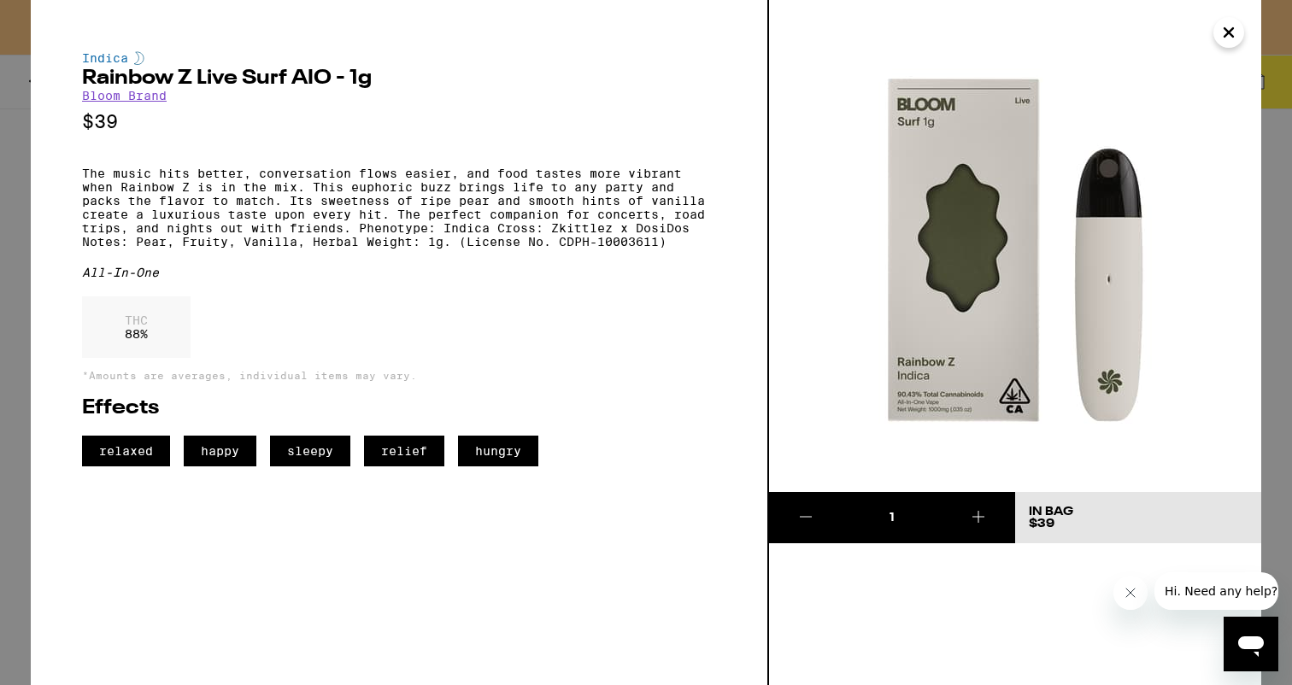
scroll to position [270, 0]
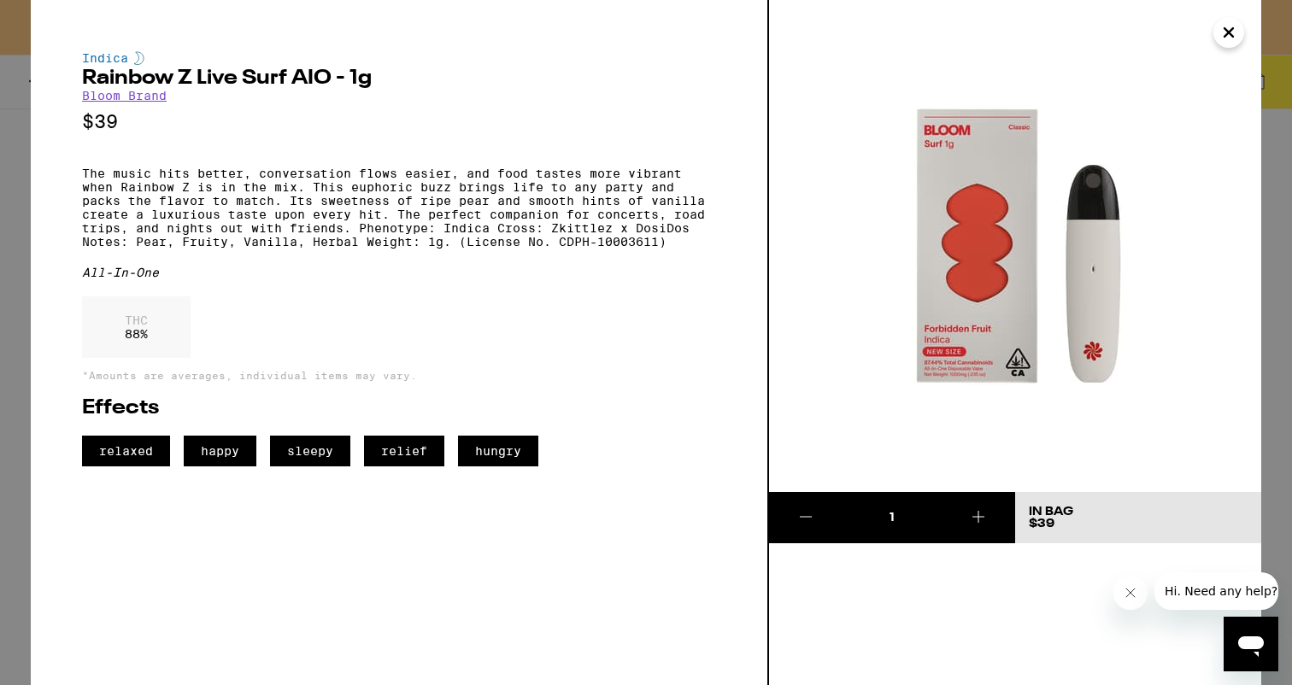
click at [1233, 36] on icon "Close" at bounding box center [1229, 33] width 21 height 26
